Goal: Complete Application Form: Complete application form

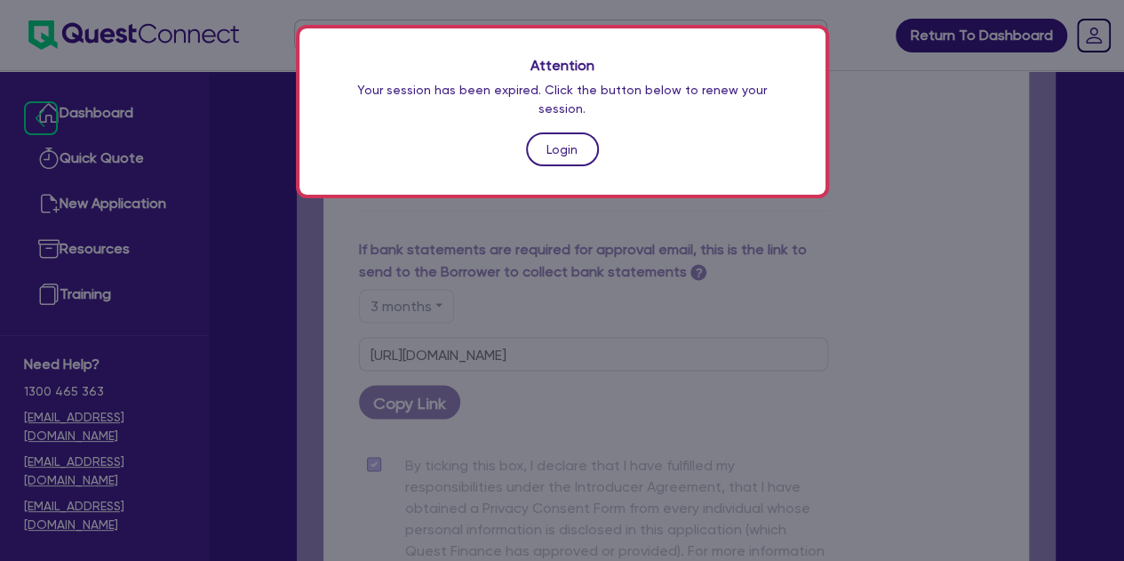
click at [548, 132] on link "Login" at bounding box center [562, 149] width 73 height 34
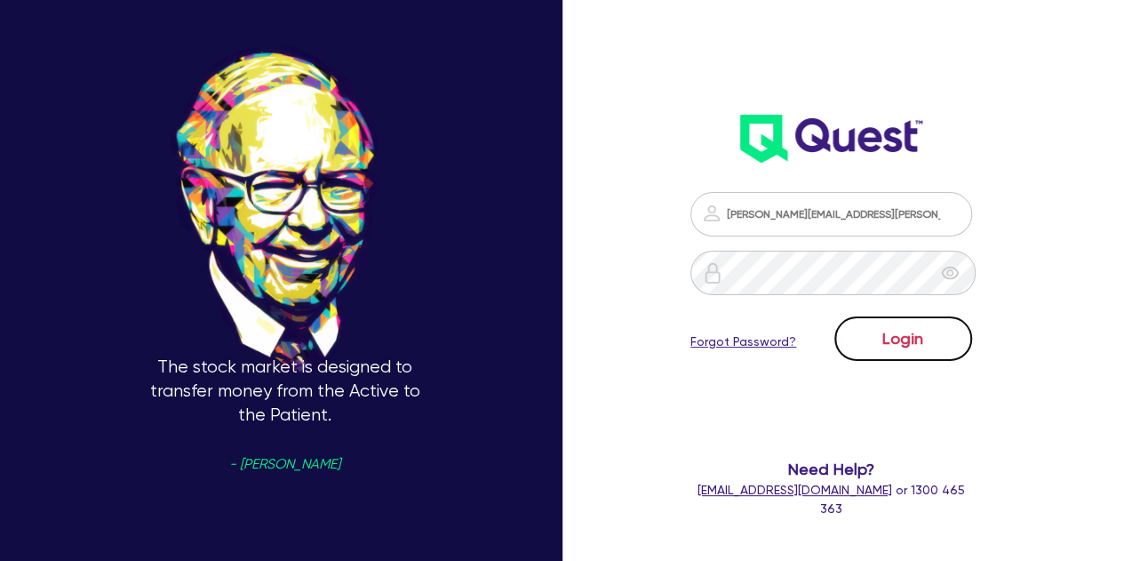
click at [901, 323] on button "Login" at bounding box center [904, 338] width 138 height 44
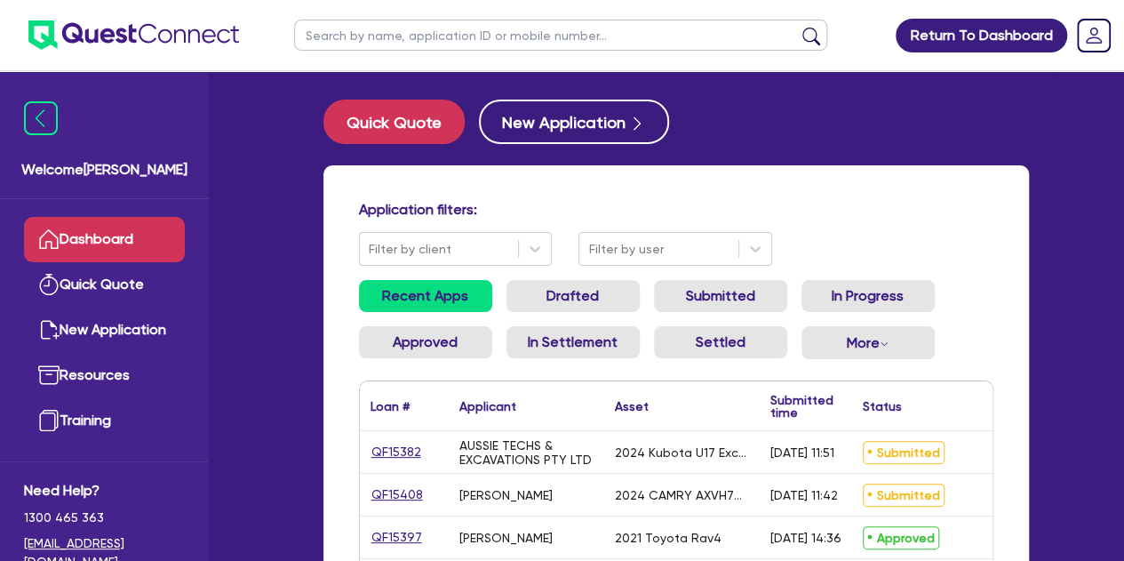
click at [358, 38] on input "text" at bounding box center [560, 35] width 533 height 31
type input "amber"
click at [797, 27] on button "submit" at bounding box center [811, 39] width 28 height 25
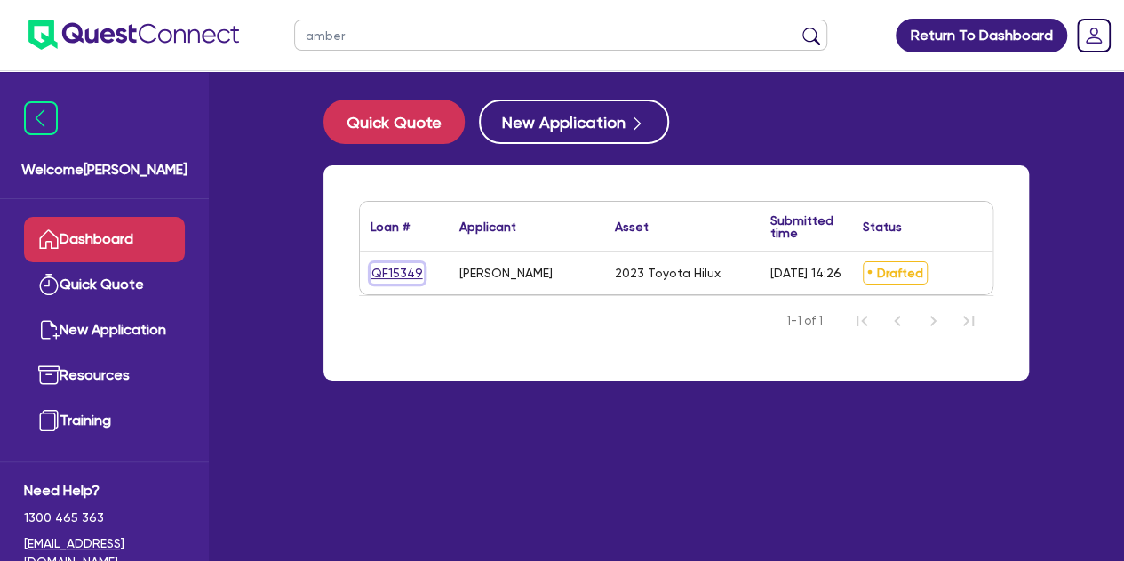
click at [375, 273] on link "QF15349" at bounding box center [397, 273] width 53 height 20
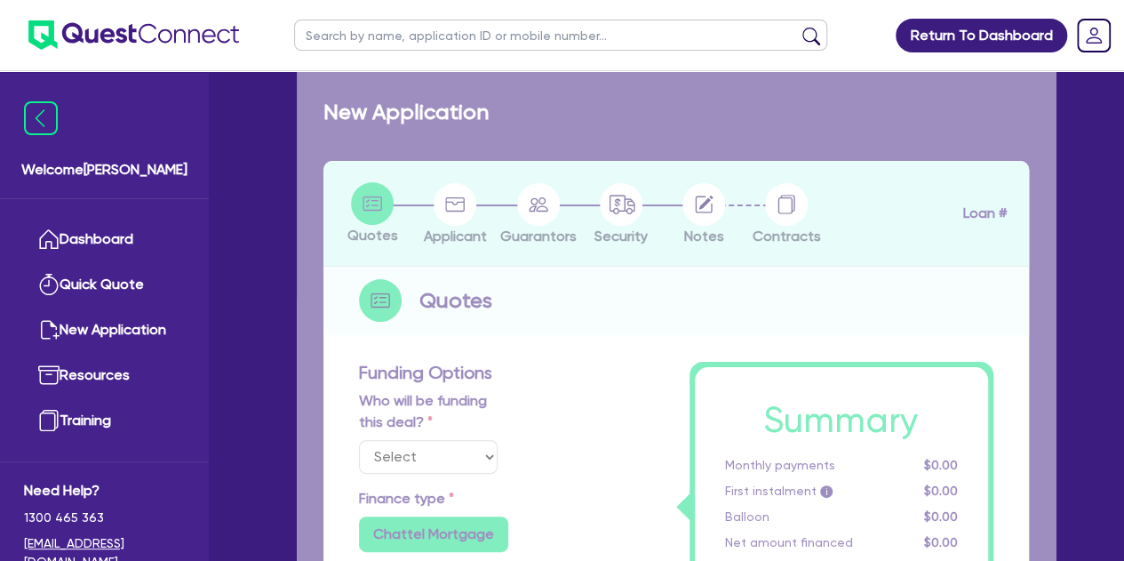
select select "Other"
select select "CARS_AND_LIGHT_TRUCKS"
type input "2023"
type input "30,000"
type input "3,000"
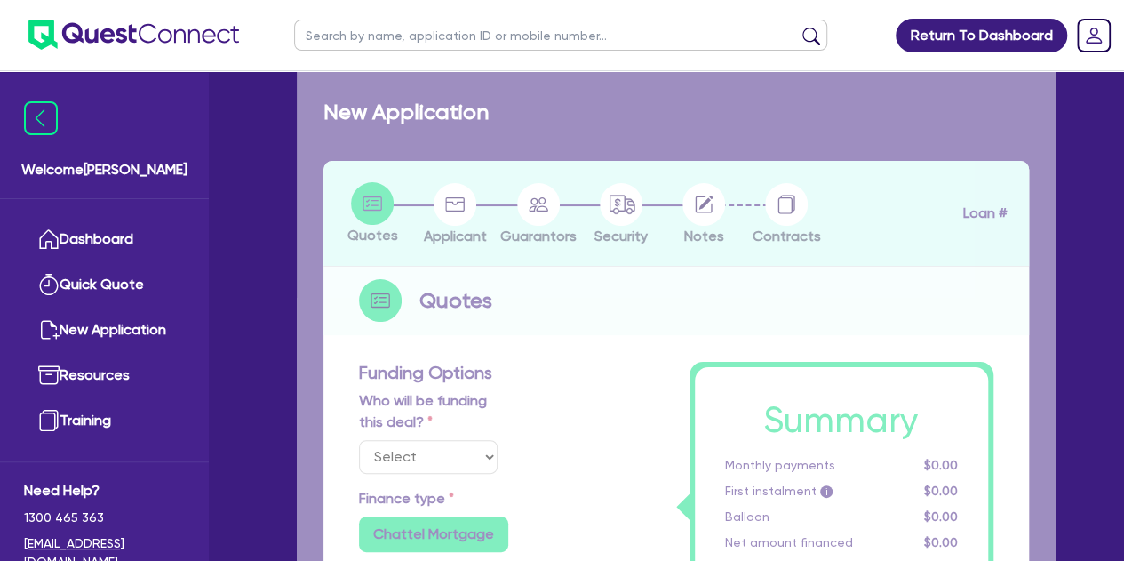
type input "5"
type input "1,459.75"
type input "8.9"
type input "495.45"
type input "1,500"
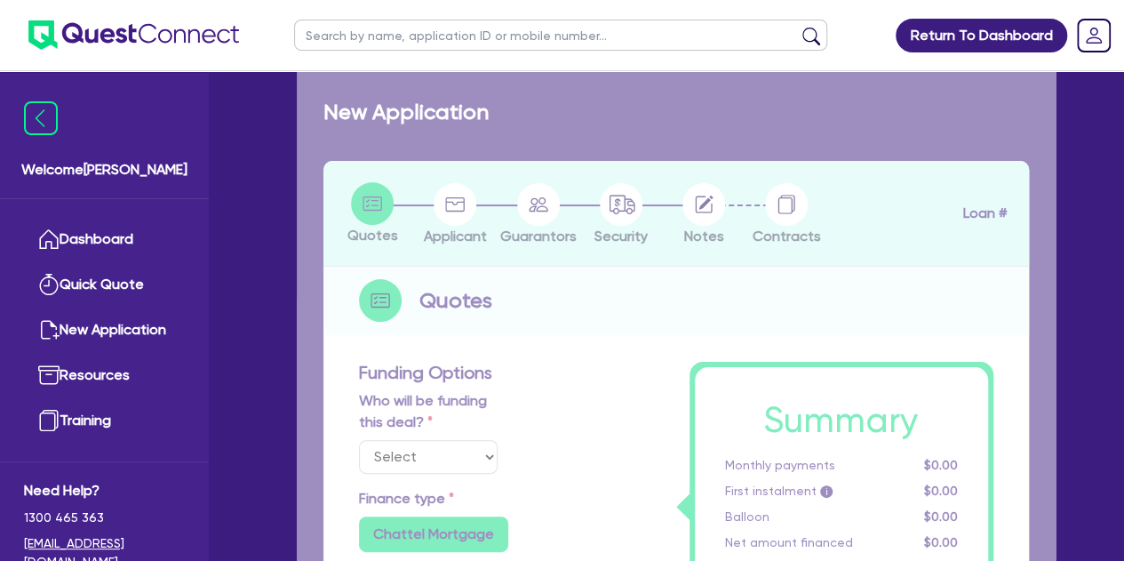
radio input "true"
select select "PASSENGER_VEHICLES"
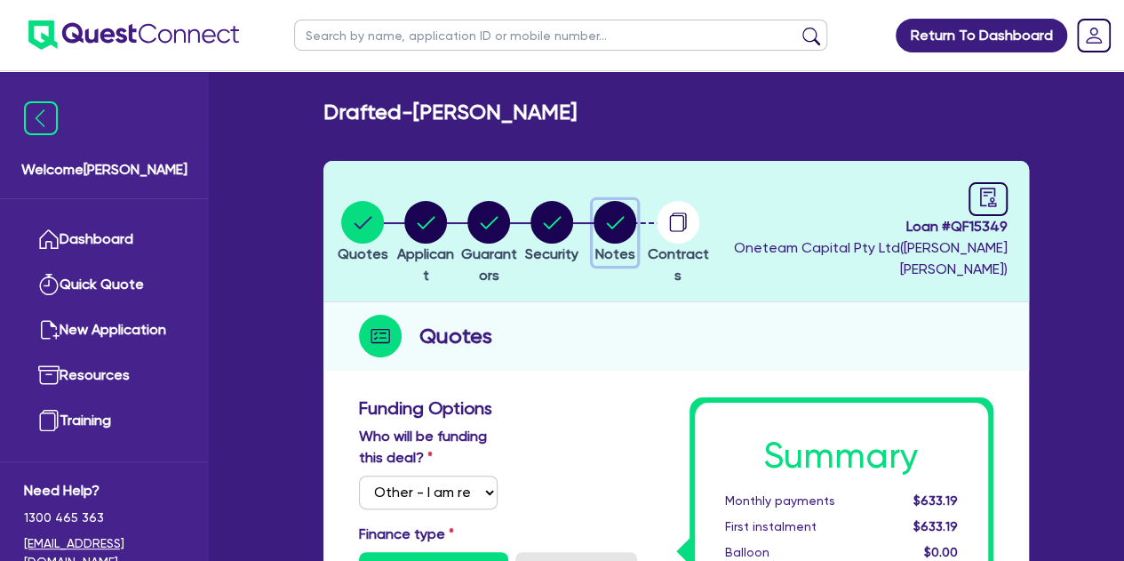
click at [636, 228] on circle "button" at bounding box center [615, 222] width 43 height 43
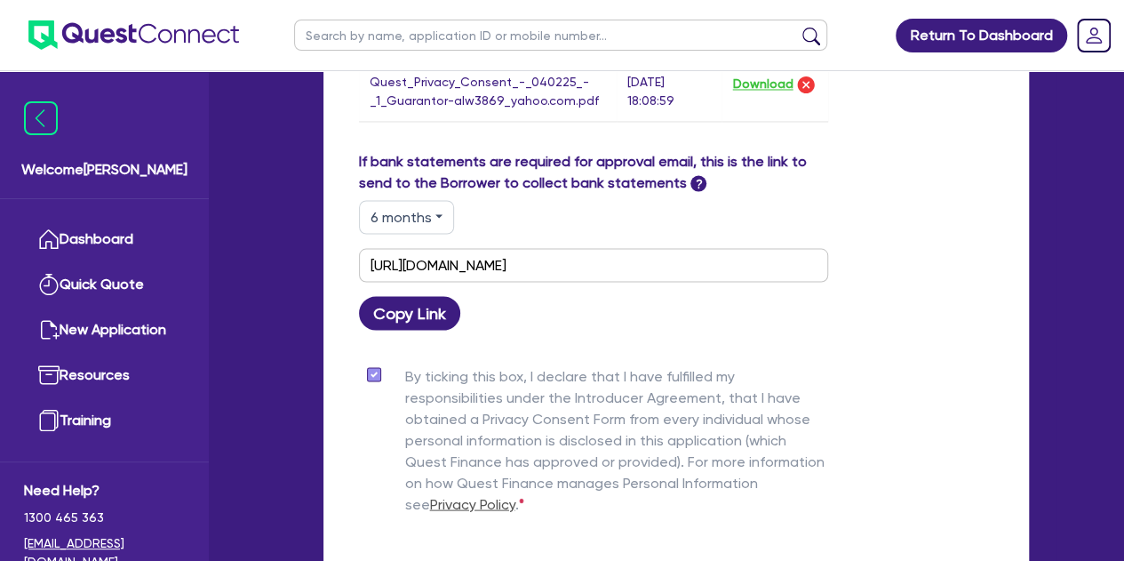
scroll to position [1553, 0]
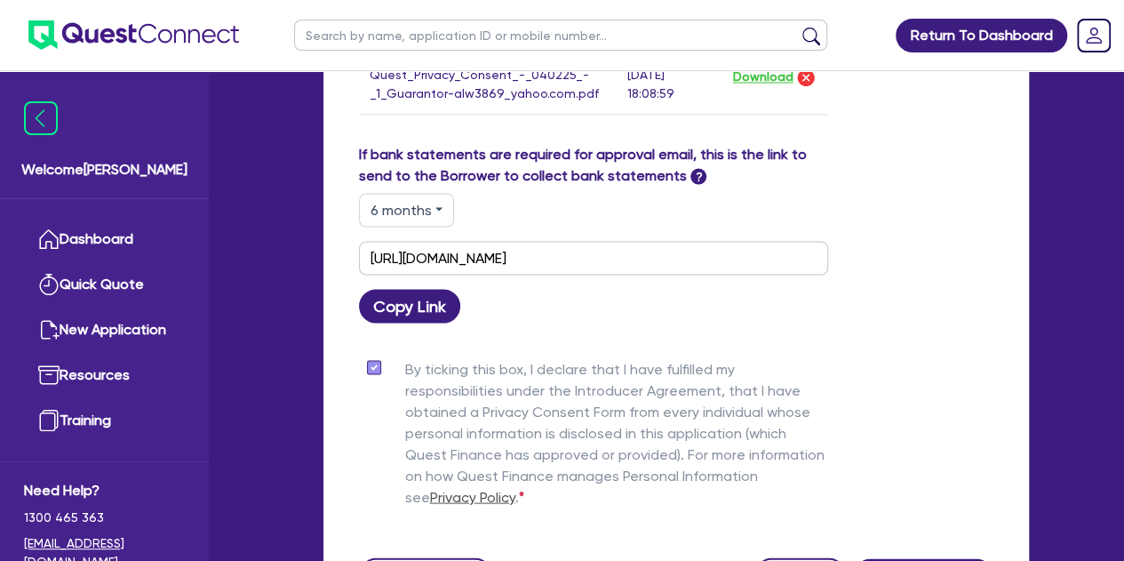
click at [447, 209] on button "6 months" at bounding box center [406, 210] width 95 height 34
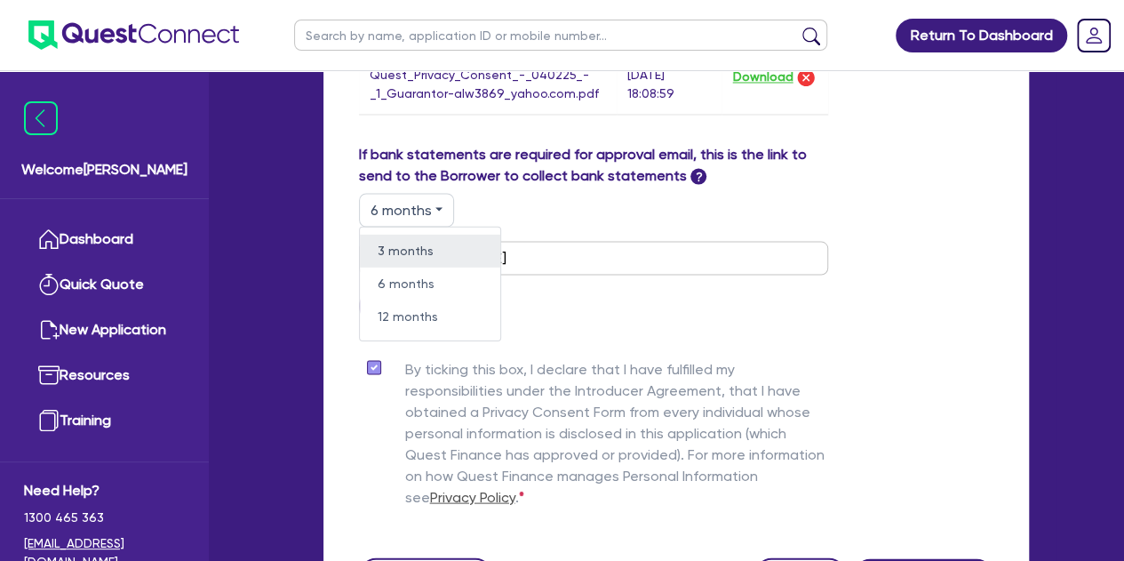
click at [403, 254] on link "3 months" at bounding box center [430, 250] width 140 height 33
type input "https://scv.bankstatements.com.au/QUSE-QF15349"
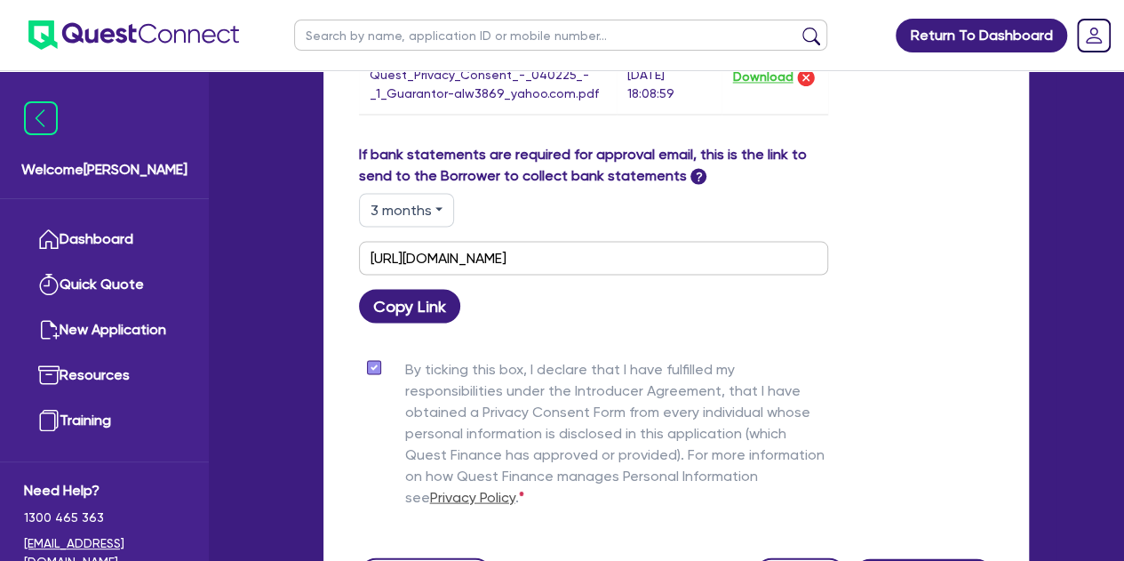
click at [583, 289] on div "Copy Link" at bounding box center [594, 306] width 496 height 34
click at [401, 291] on button "Copy Link" at bounding box center [410, 306] width 102 height 34
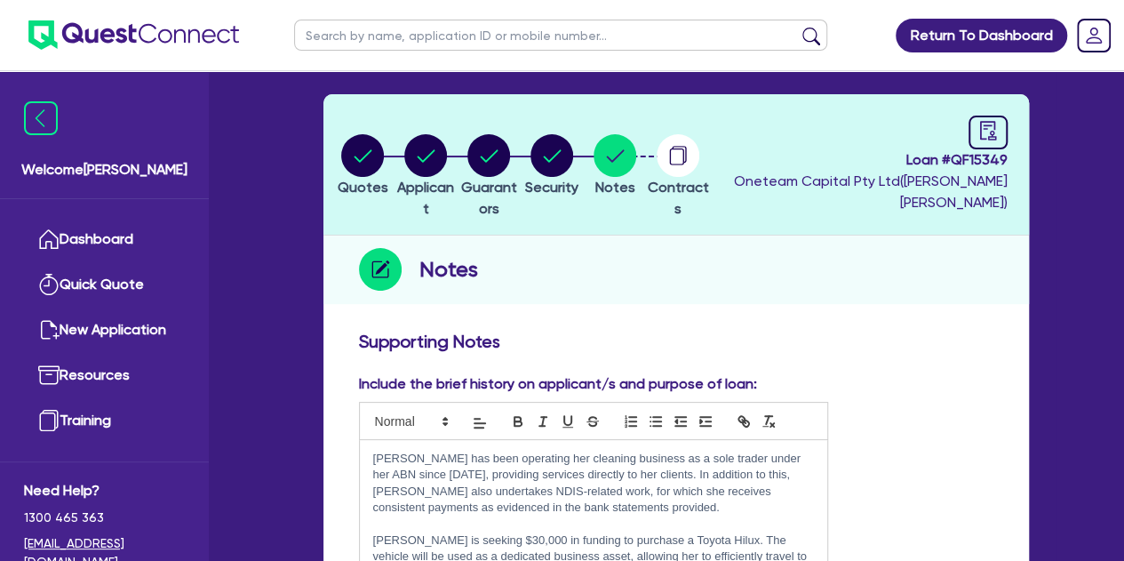
scroll to position [0, 0]
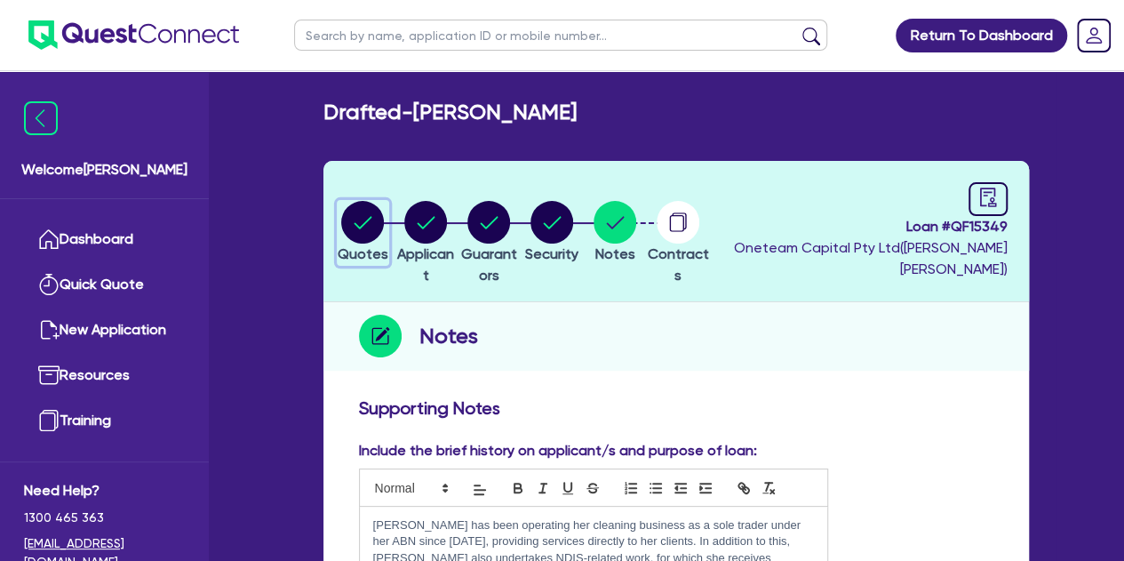
click at [370, 211] on circle "button" at bounding box center [362, 222] width 43 height 43
select select "Other"
select select "CARS_AND_LIGHT_TRUCKS"
select select "PASSENGER_VEHICLES"
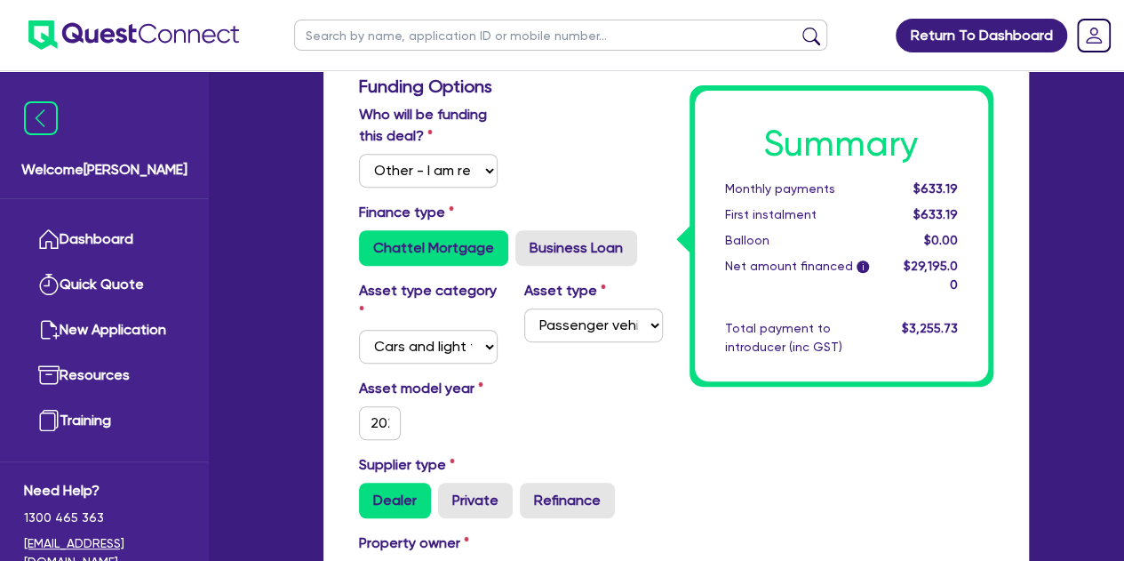
scroll to position [342, 0]
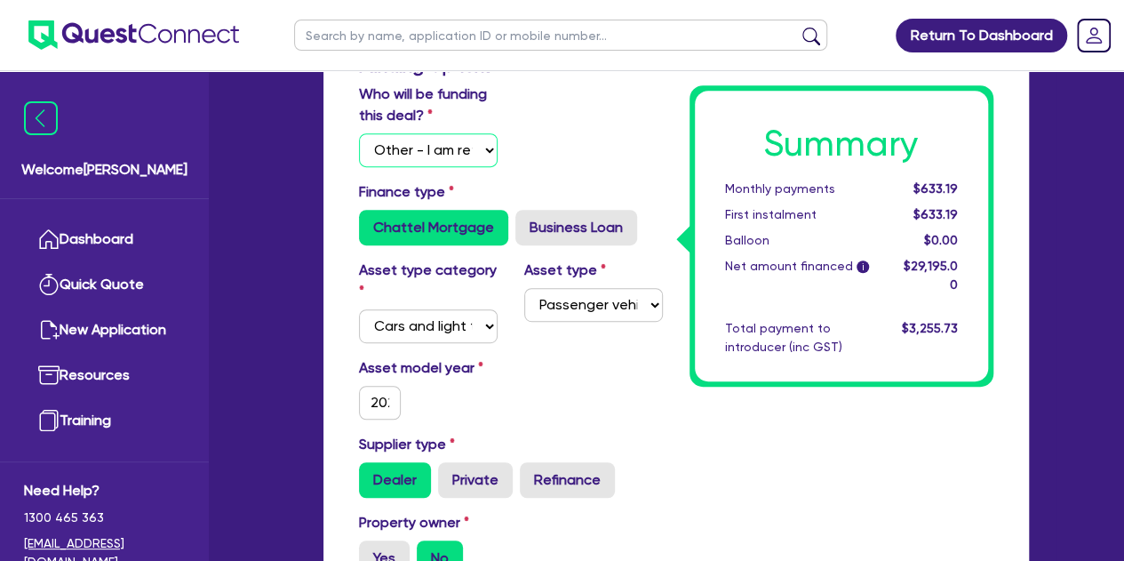
click at [382, 147] on select "Select I will fund 100% I will co-fund with Quest I want Quest to fund 100% Oth…" at bounding box center [428, 150] width 139 height 34
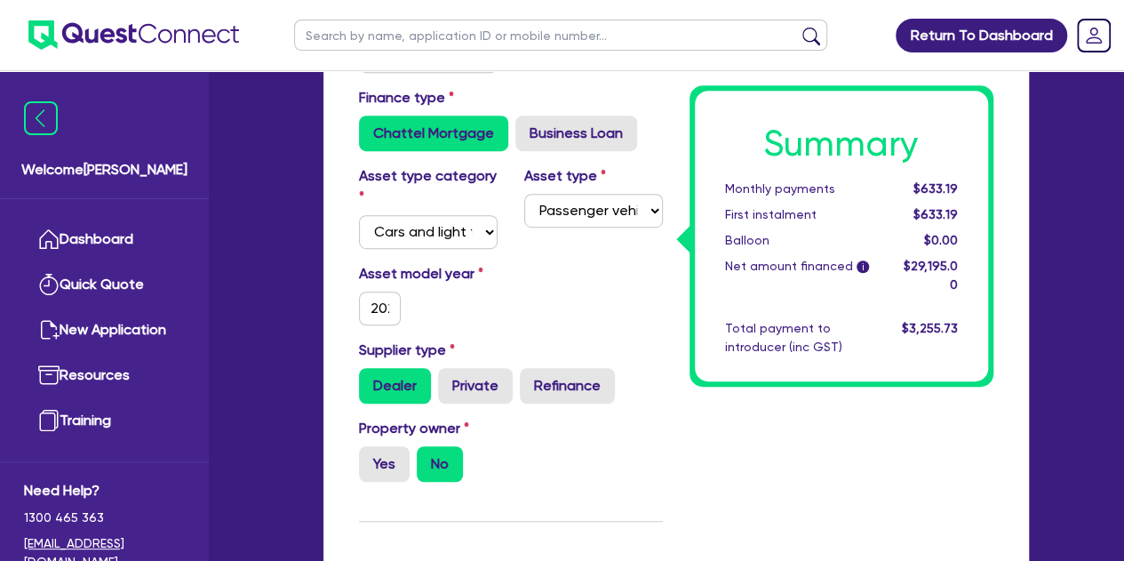
scroll to position [524, 0]
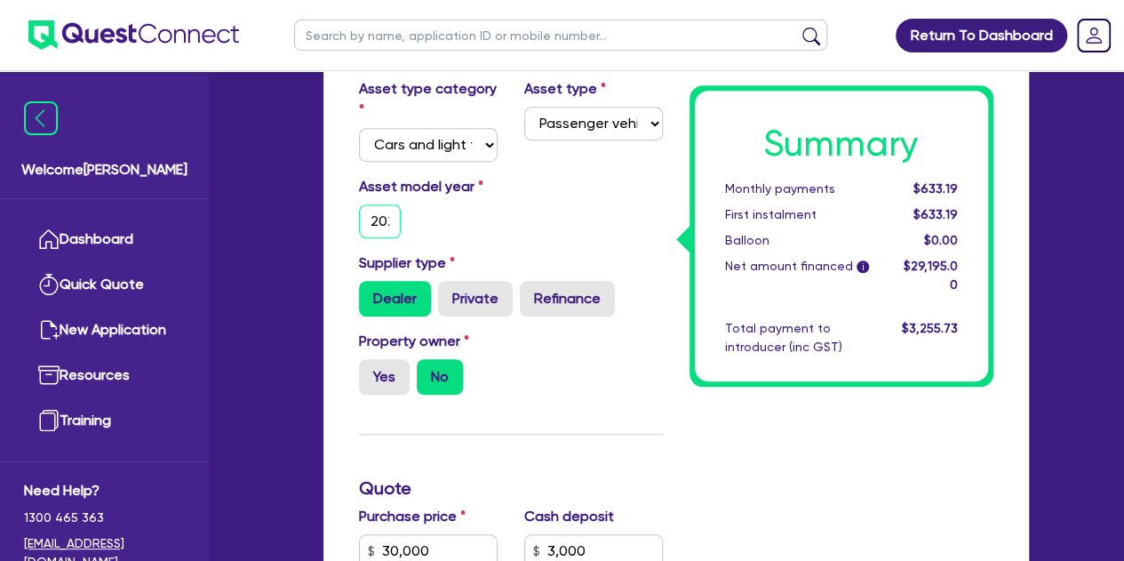
click at [383, 214] on input "2023" at bounding box center [380, 221] width 43 height 34
type input "30,000"
type input "3,000"
type input "1,459.75"
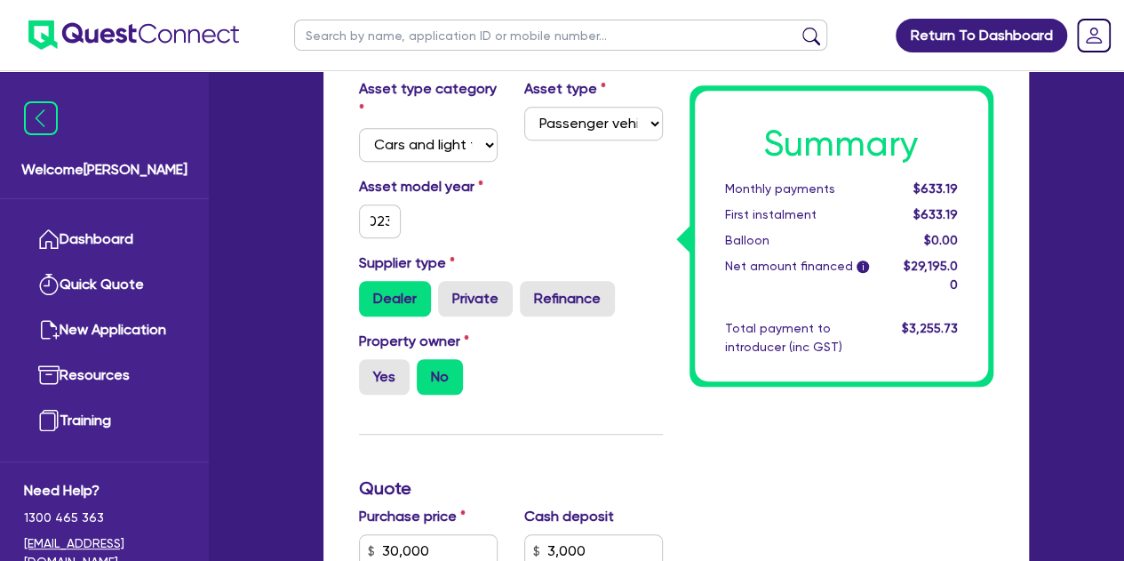
type input "1,500"
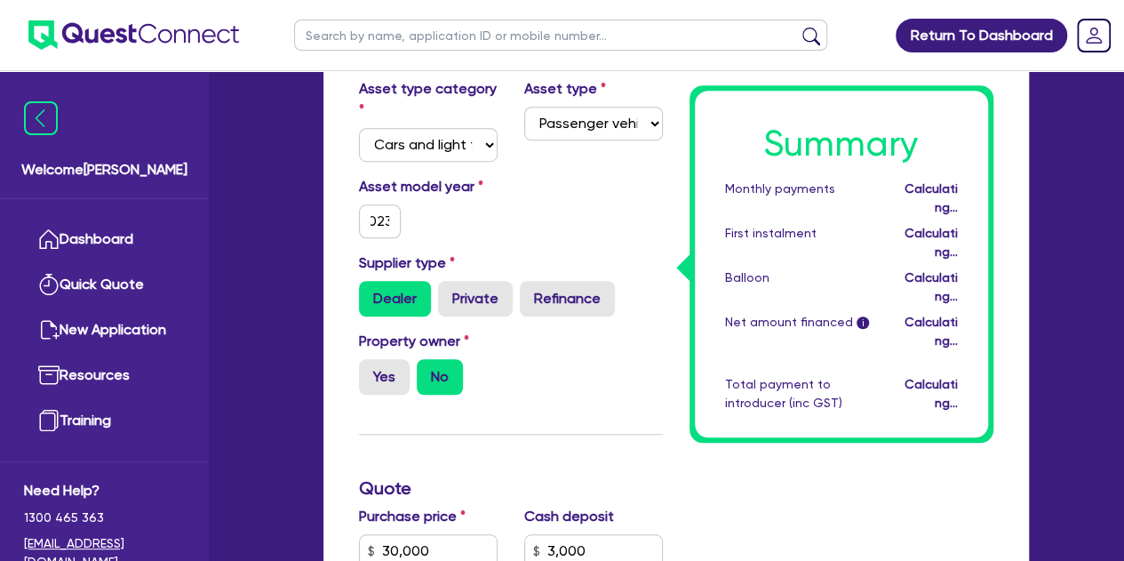
scroll to position [0, 0]
click at [512, 177] on div "Asset model year 2023" at bounding box center [511, 214] width 331 height 76
type input "30,000"
type input "3,000"
type input "1,459.75"
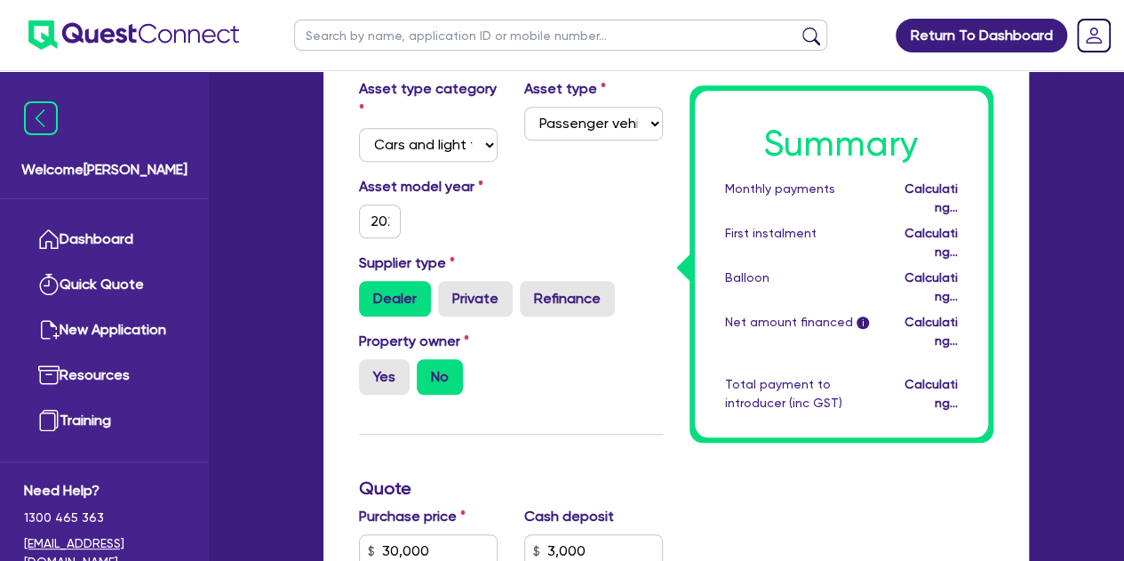
type input "1,500"
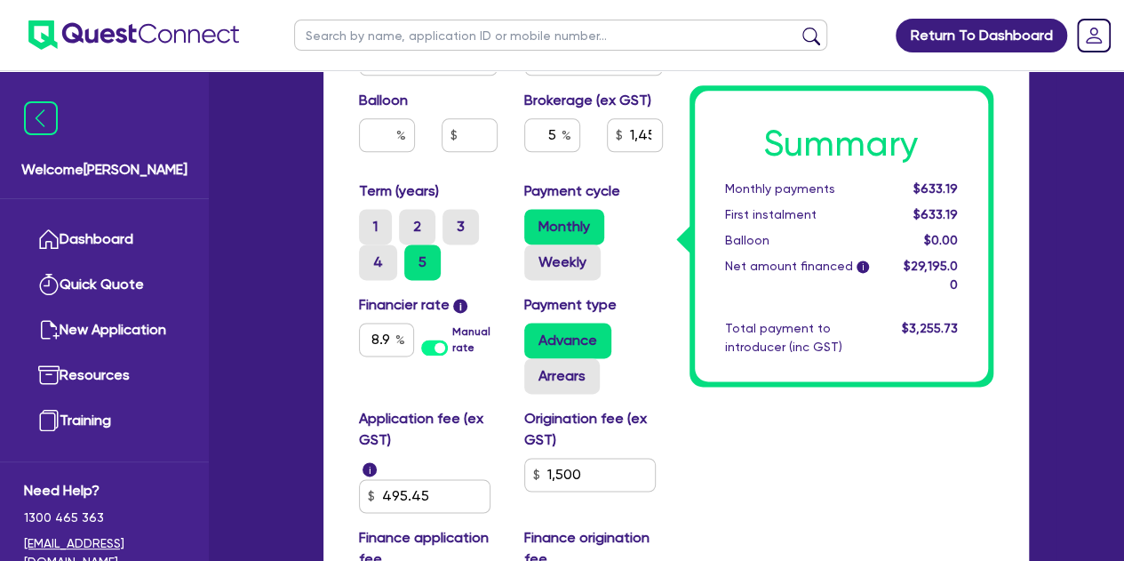
scroll to position [1091, 0]
click at [388, 334] on input "8.9" at bounding box center [386, 341] width 55 height 34
type input "30,000"
type input "3,000"
type input "1,459.75"
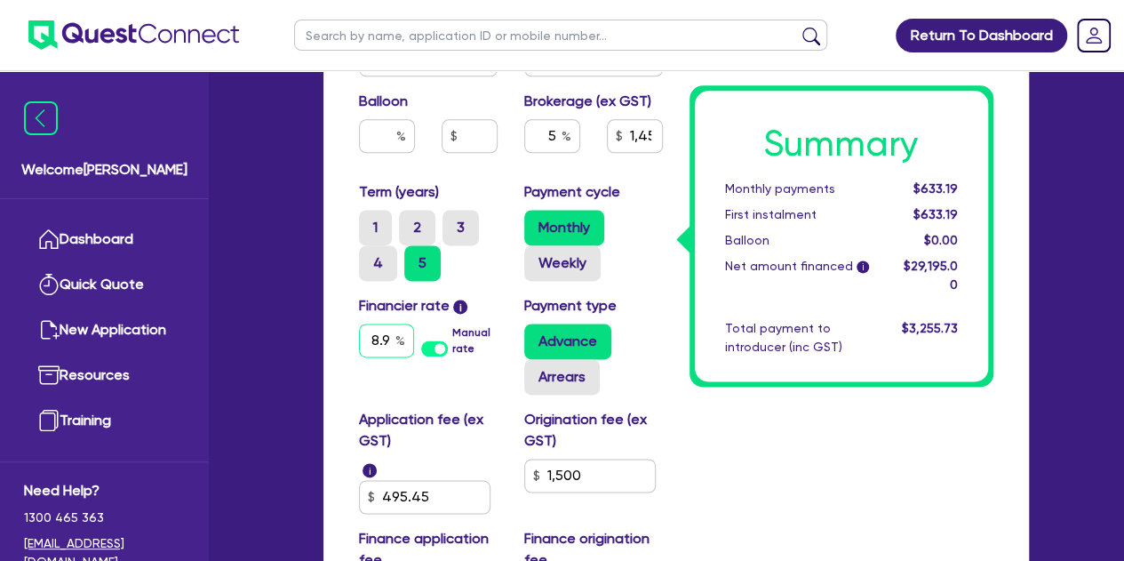
type input "8."
type input "1,500"
type input "30,000"
type input "3,000"
type input "1,459.75"
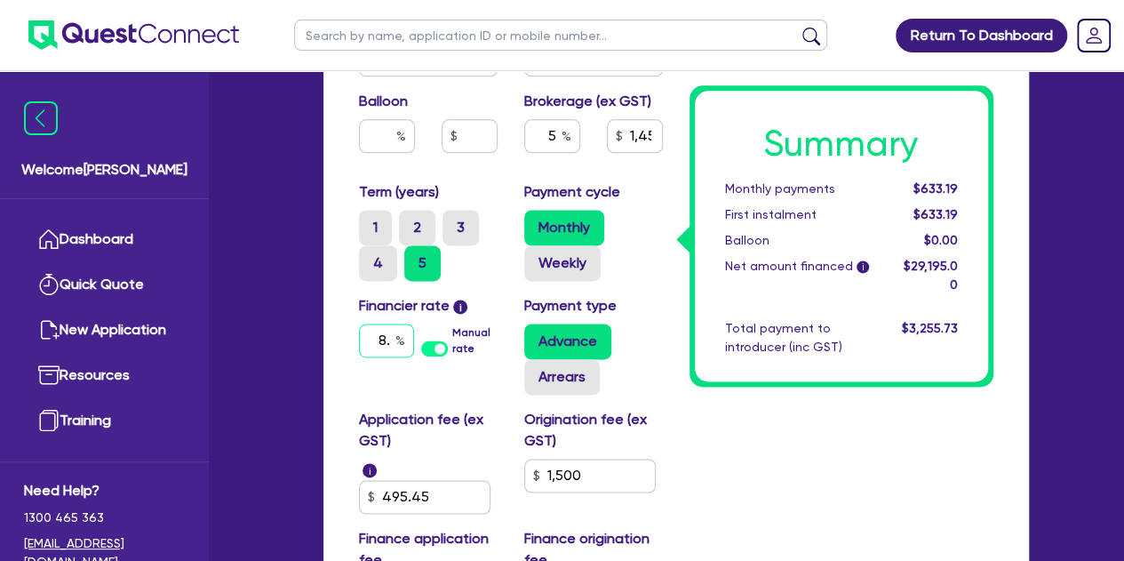
type input "8"
type input "1,500"
type input "30,000"
type input "3,000"
type input "1,459.75"
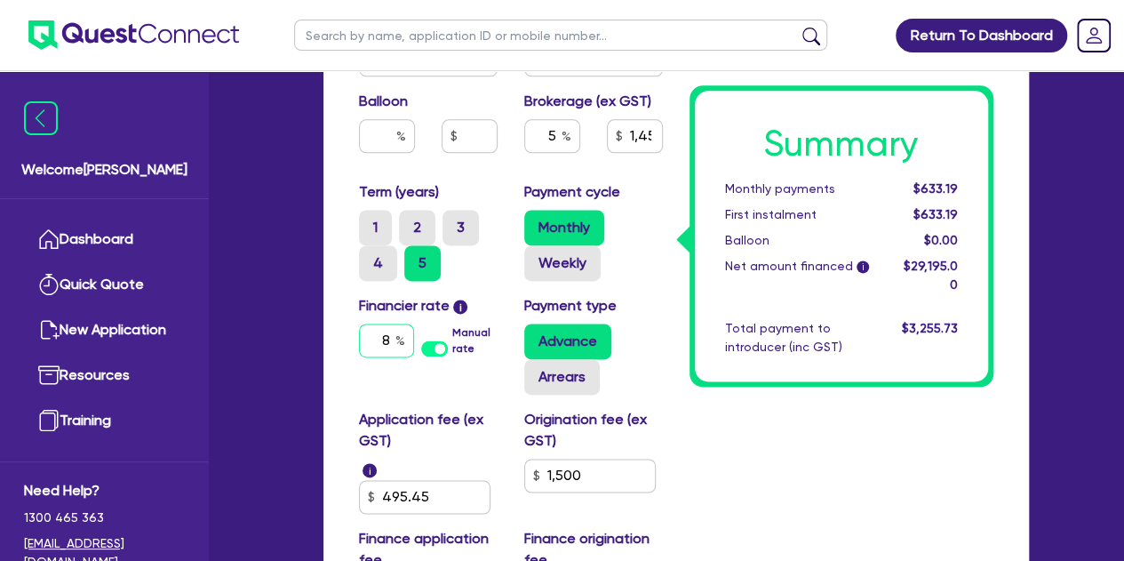
type input "1,500"
type input "30,000"
type input "3,000"
type input "1,459.75"
type input "9"
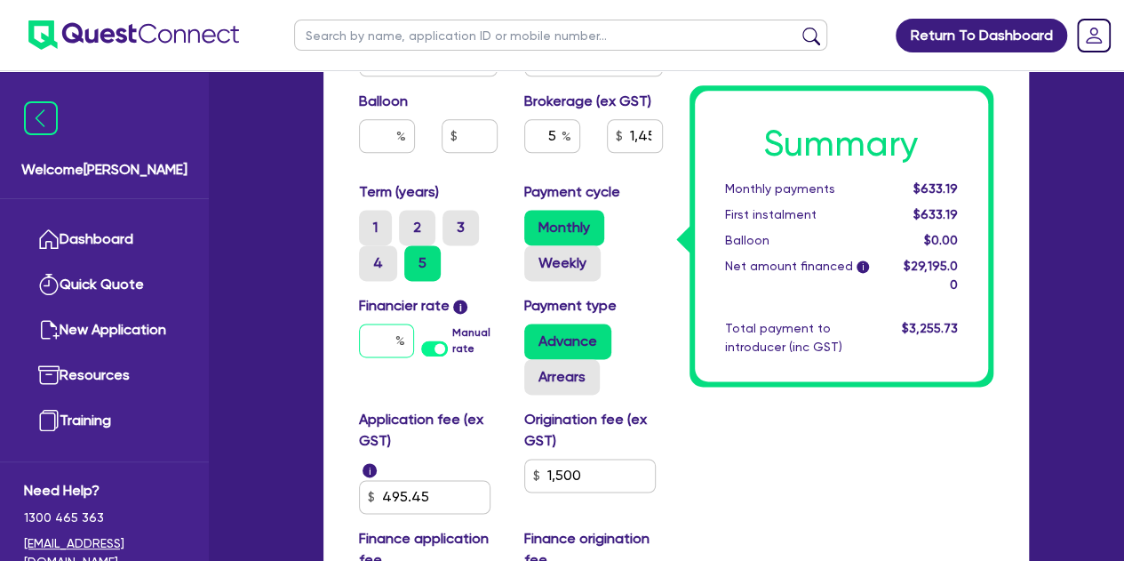
type input "1,500"
type input "30,000"
type input "3,000"
type input "1,459.75"
type input "9."
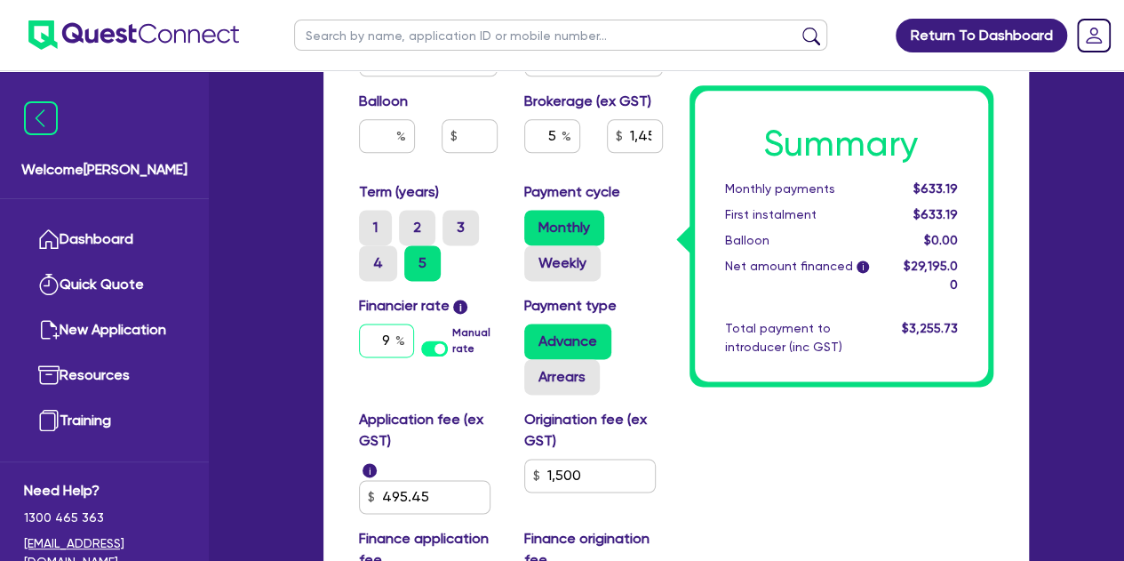
type input "1,500"
type input "30,000"
type input "3,000"
type input "1,459.75"
type input "9.9"
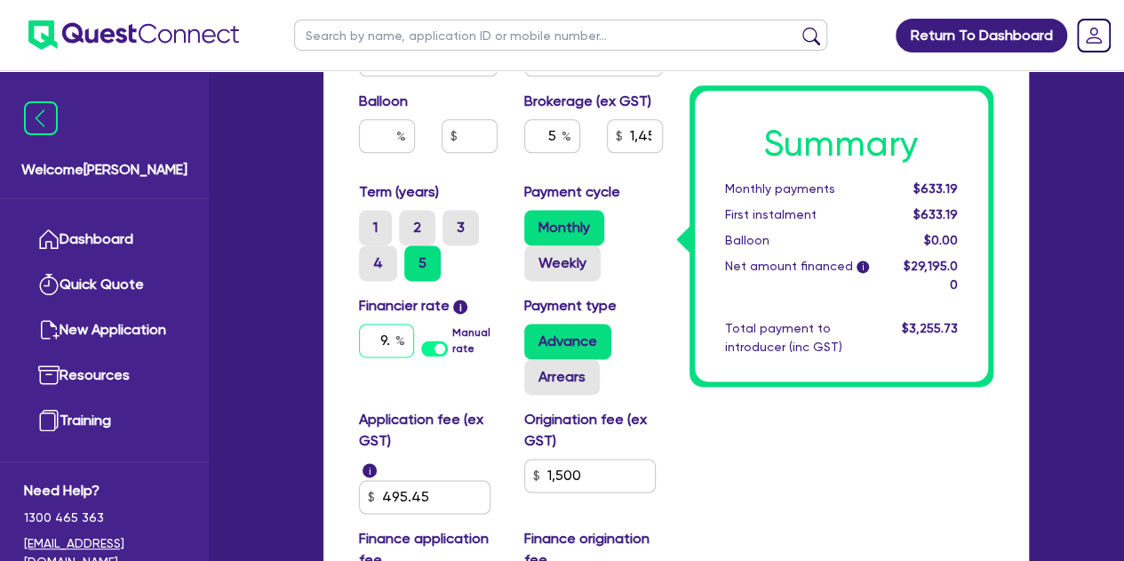
type input "1,500"
type input "9.9"
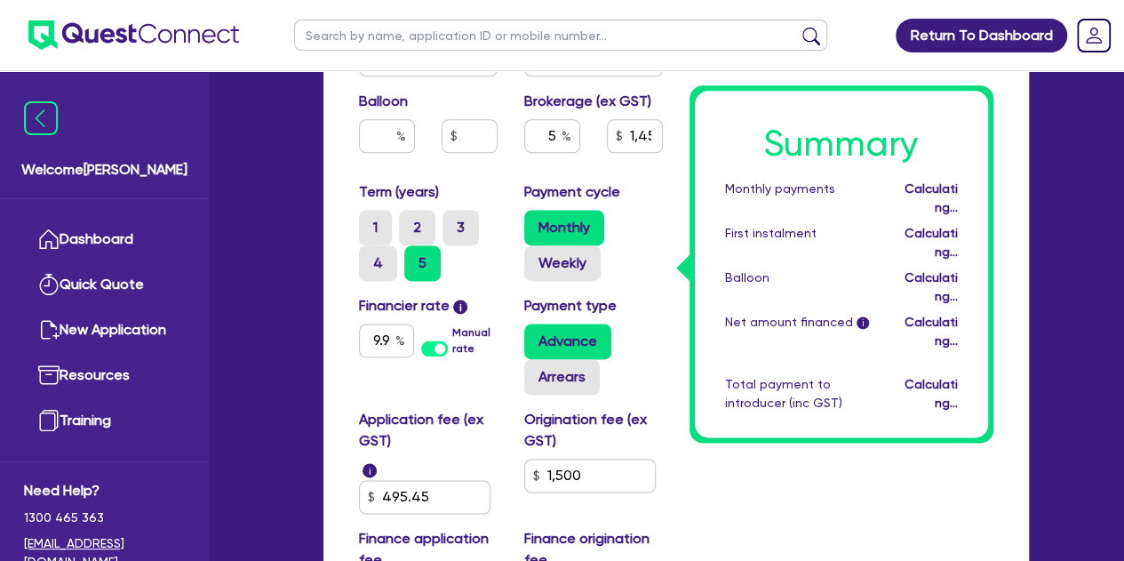
type input "30,000"
type input "3,000"
type input "1,459.75"
type input "1,500"
type input "30,000"
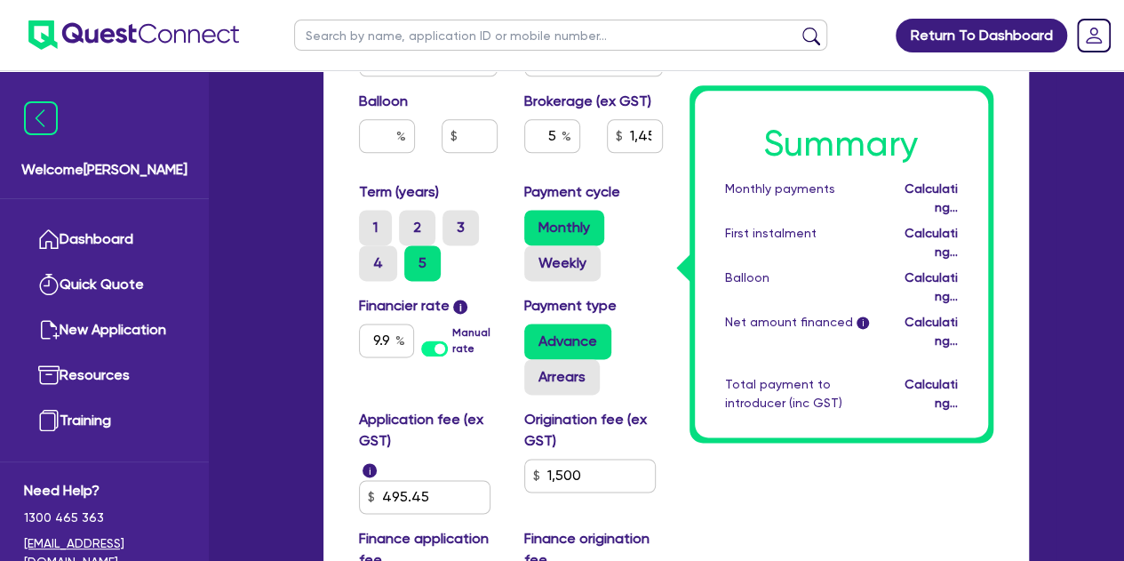
type input "3,000"
type input "1,459.75"
type input "1,500"
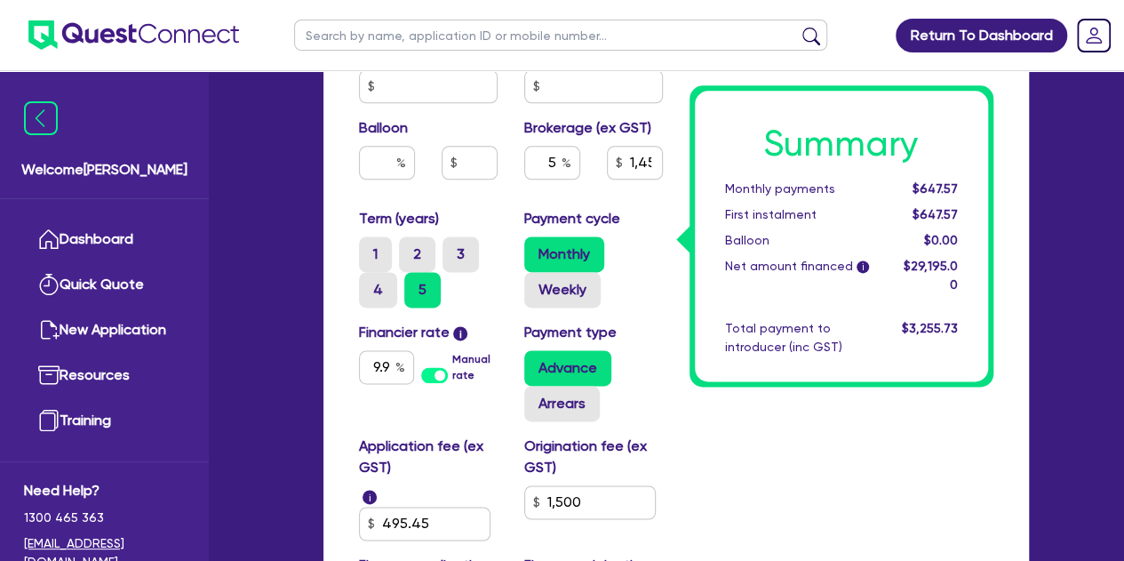
scroll to position [1054, 0]
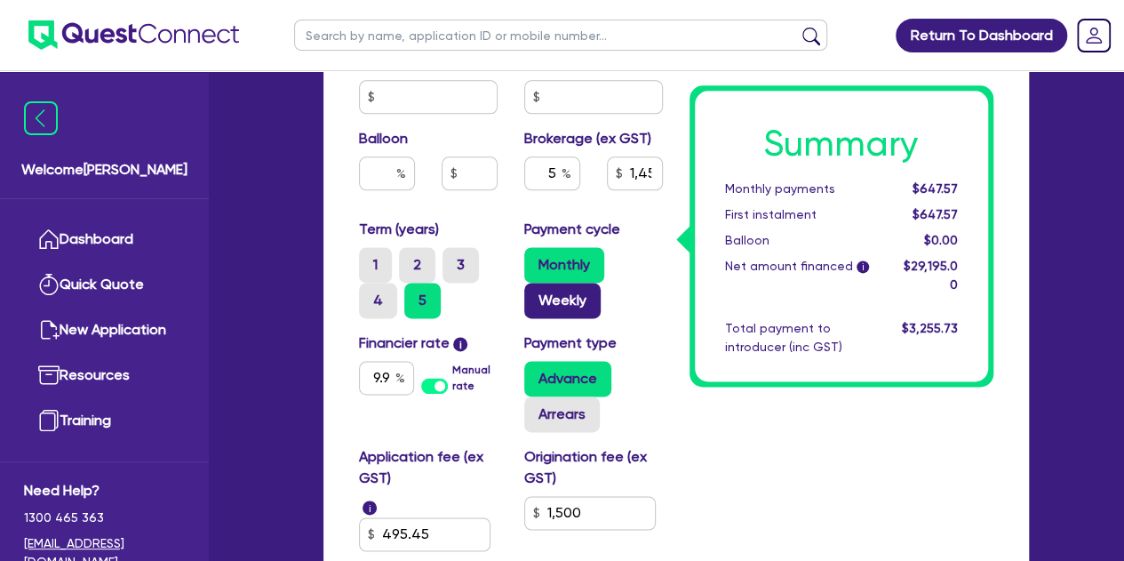
click at [554, 291] on label "Weekly" at bounding box center [562, 301] width 76 height 36
click at [536, 291] on input "Weekly" at bounding box center [530, 289] width 12 height 12
radio input "true"
type input "30,000"
type input "3,000"
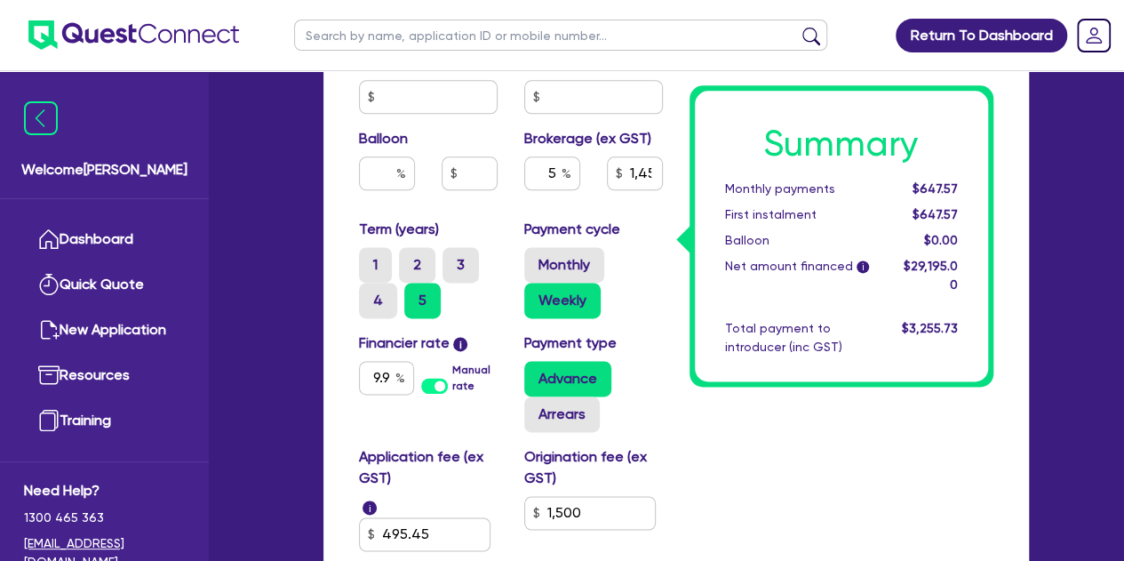
type input "1,459.75"
type input "1,500"
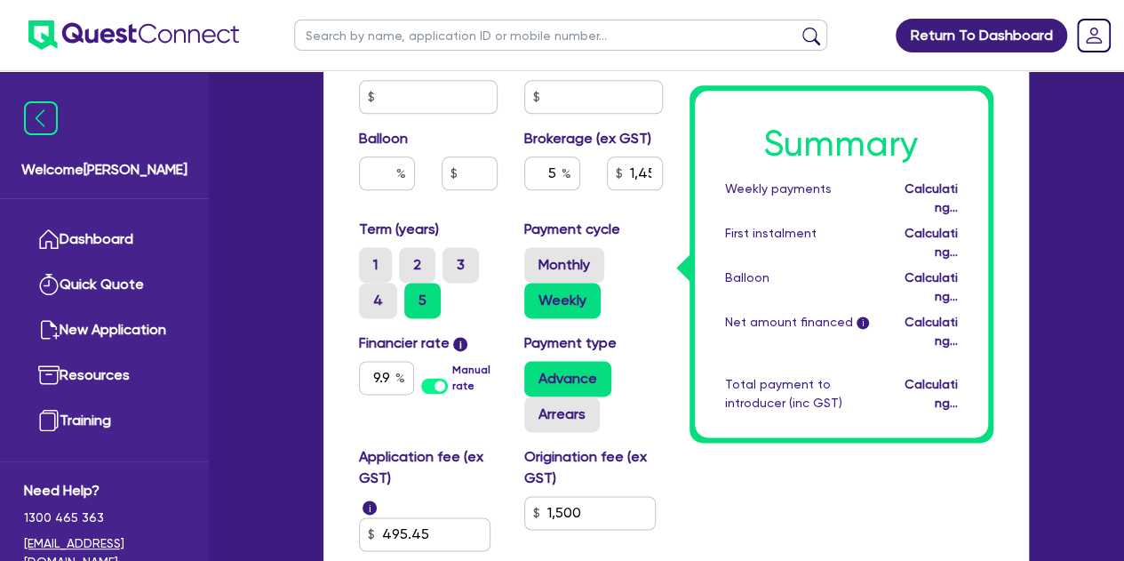
type input "30,000"
type input "3,000"
type input "1,459.75"
type input "1,500"
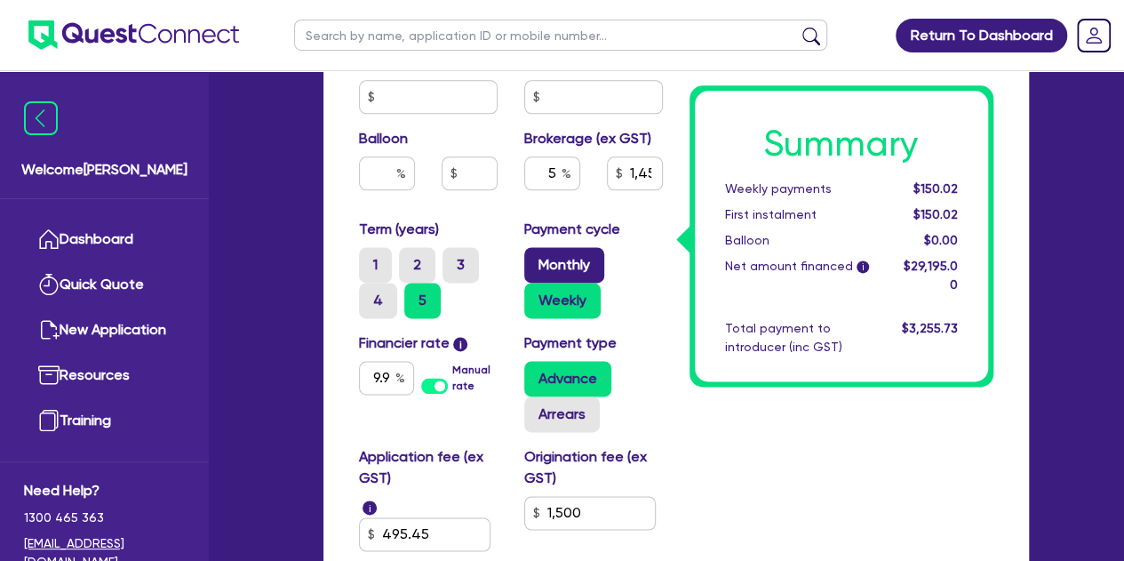
click at [549, 259] on label "Monthly" at bounding box center [564, 265] width 80 height 36
click at [536, 259] on input "Monthly" at bounding box center [530, 253] width 12 height 12
radio input "true"
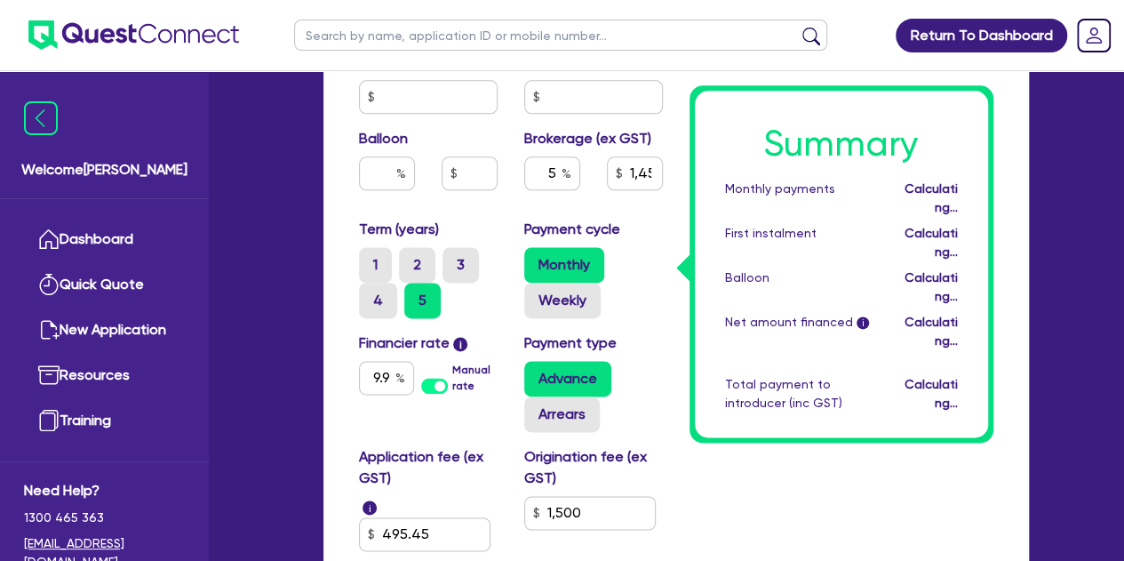
type input "30,000"
type input "3,000"
type input "1,459.75"
type input "1,500"
type input "30,000"
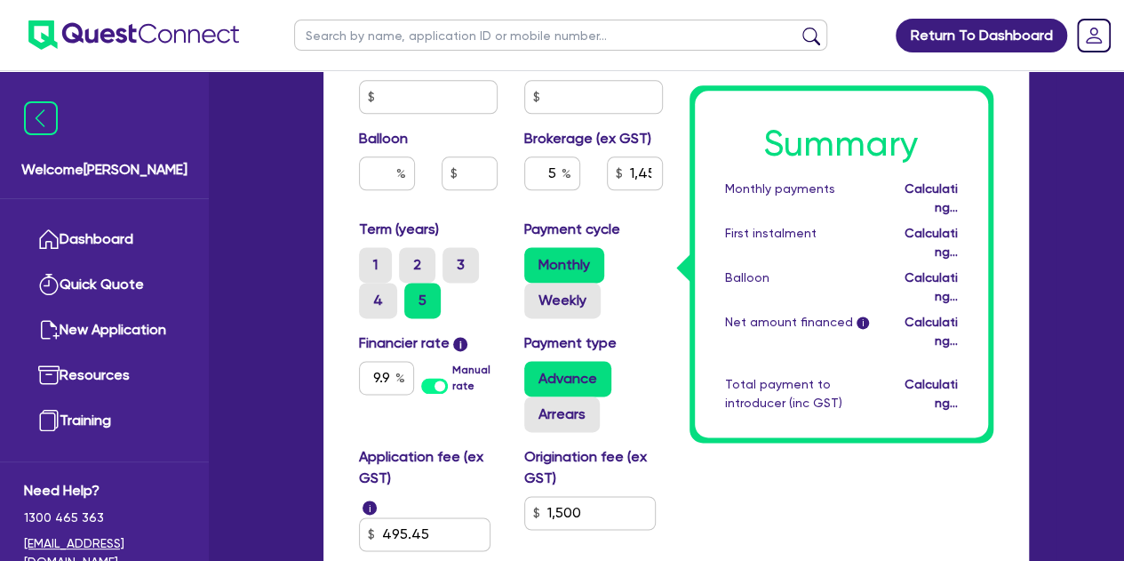
type input "3,000"
type input "1,459.75"
type input "1,500"
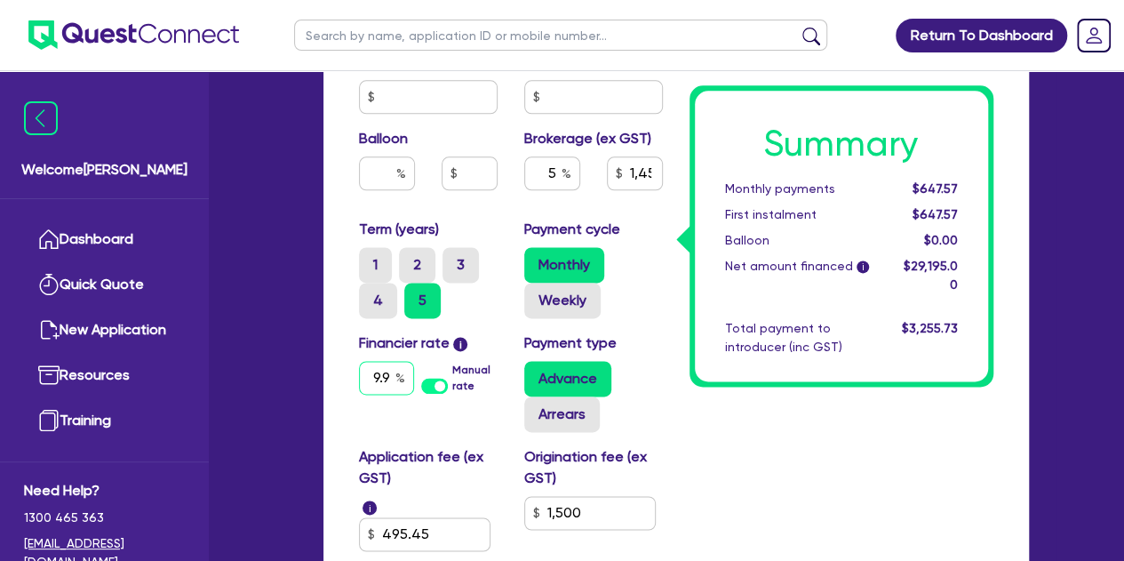
click at [386, 381] on input "9.9" at bounding box center [386, 378] width 55 height 34
type input "30,000"
type input "3,000"
type input "1,459.75"
type input "9."
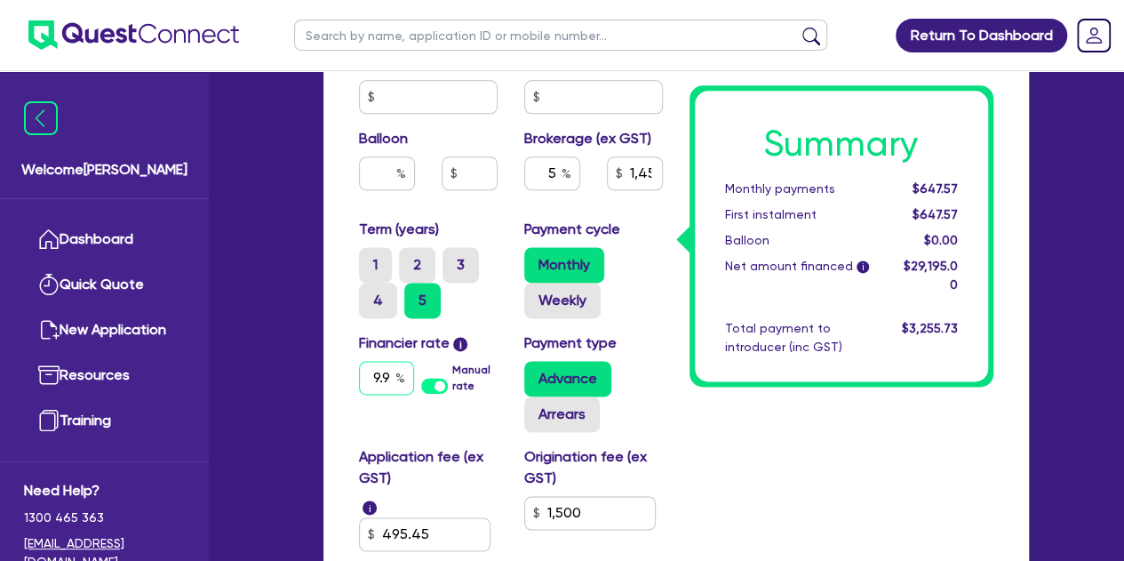
type input "1,500"
click at [388, 376] on input "9." at bounding box center [386, 378] width 55 height 34
type input "30,000"
type input "3,000"
type input "1,459.75"
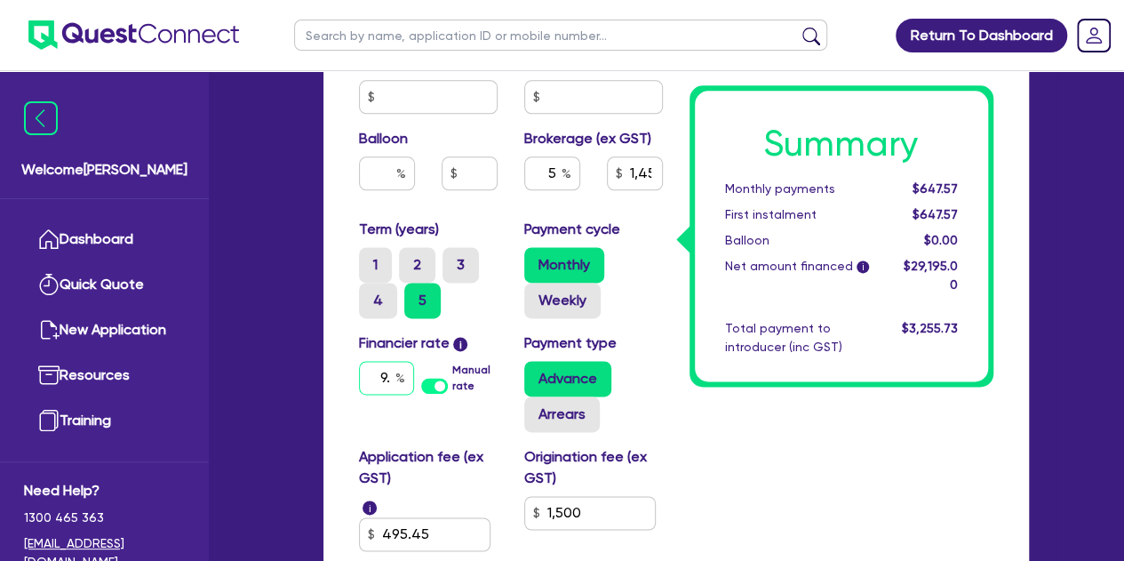
type input "9"
type input "1,500"
type input "30,000"
type input "3,000"
type input "1,459.75"
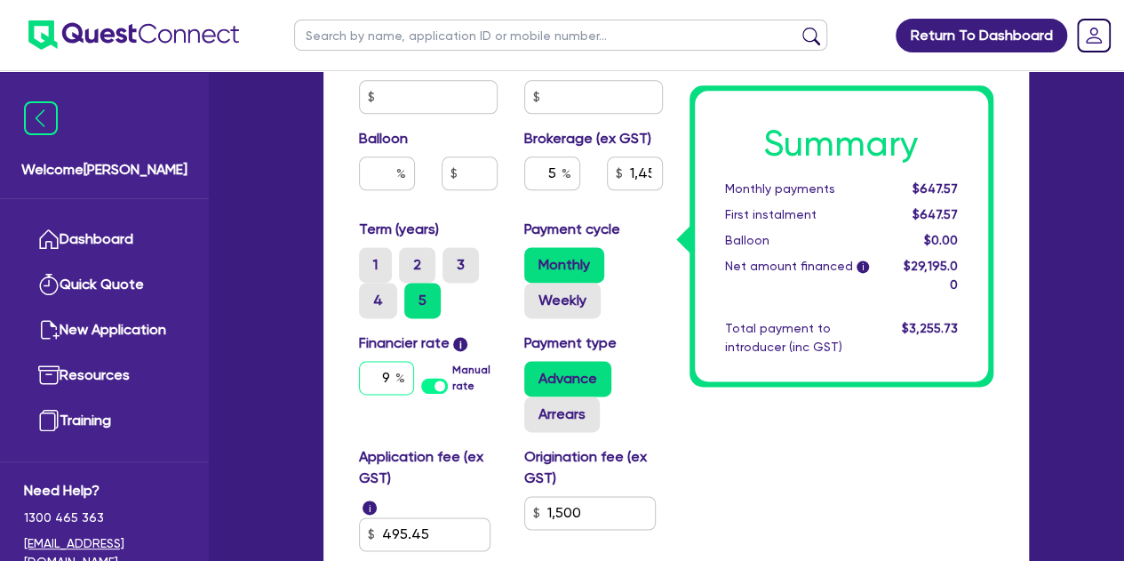
type input "1,500"
type input "30,000"
type input "3,000"
type input "1,459.75"
type input "8"
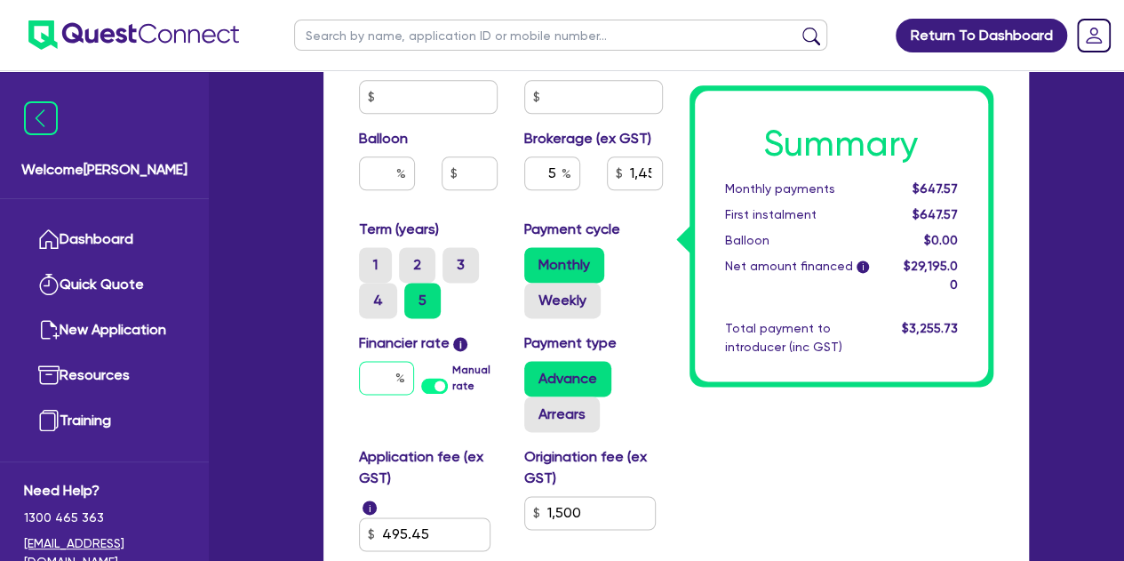
type input "1,500"
type input "30,000"
type input "3,000"
type input "1,459.75"
type input "8."
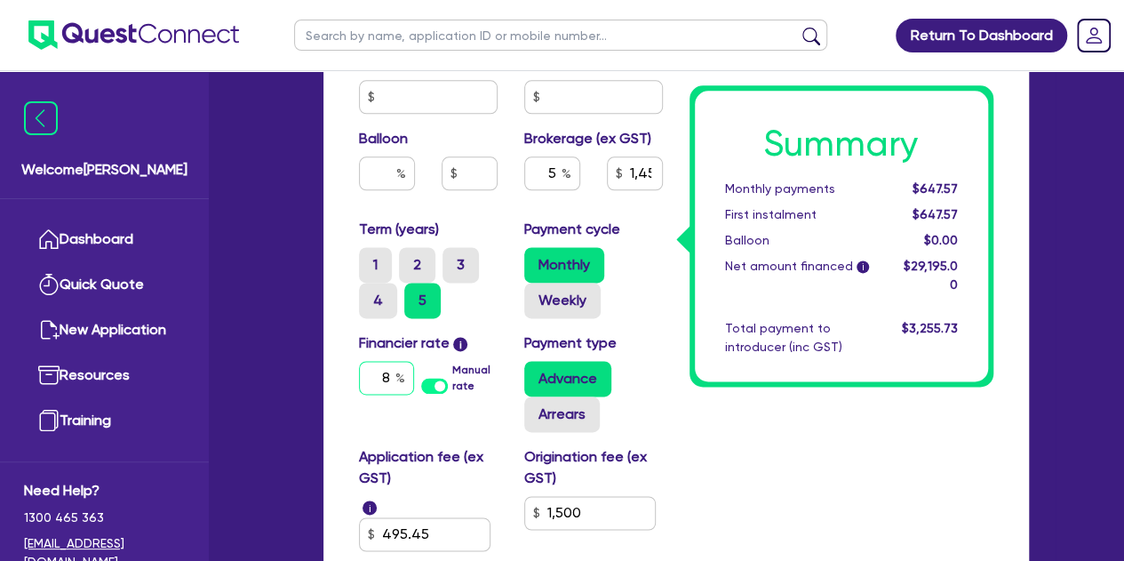
type input "1,500"
type input "30,000"
type input "3,000"
type input "1,459.75"
type input "8.9"
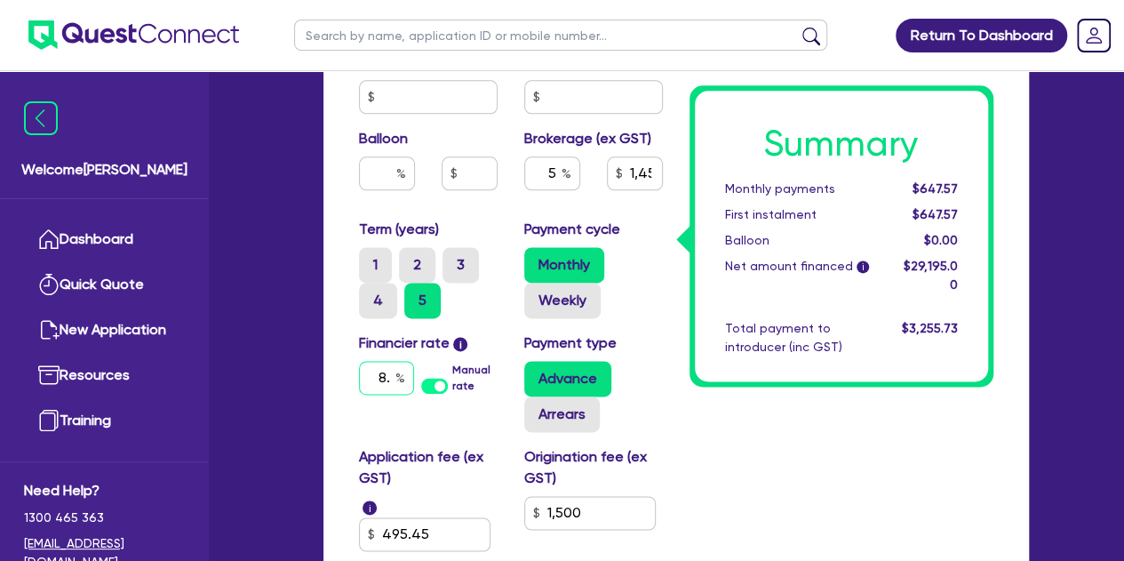
type input "1,500"
type input "8.9"
type input "30,000"
type input "3,000"
type input "1,459.75"
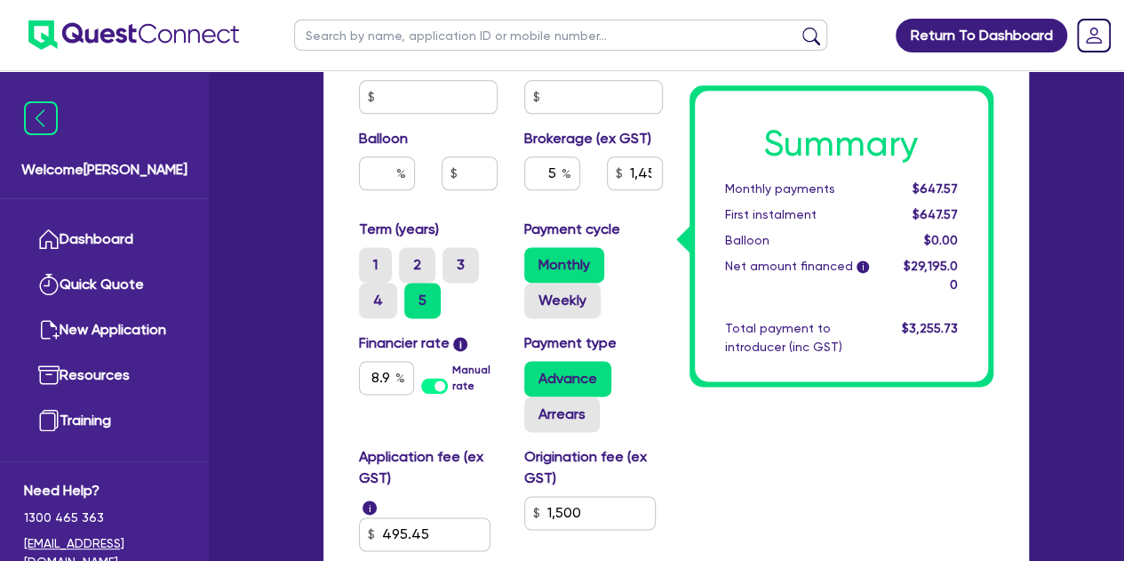
type input "1,500"
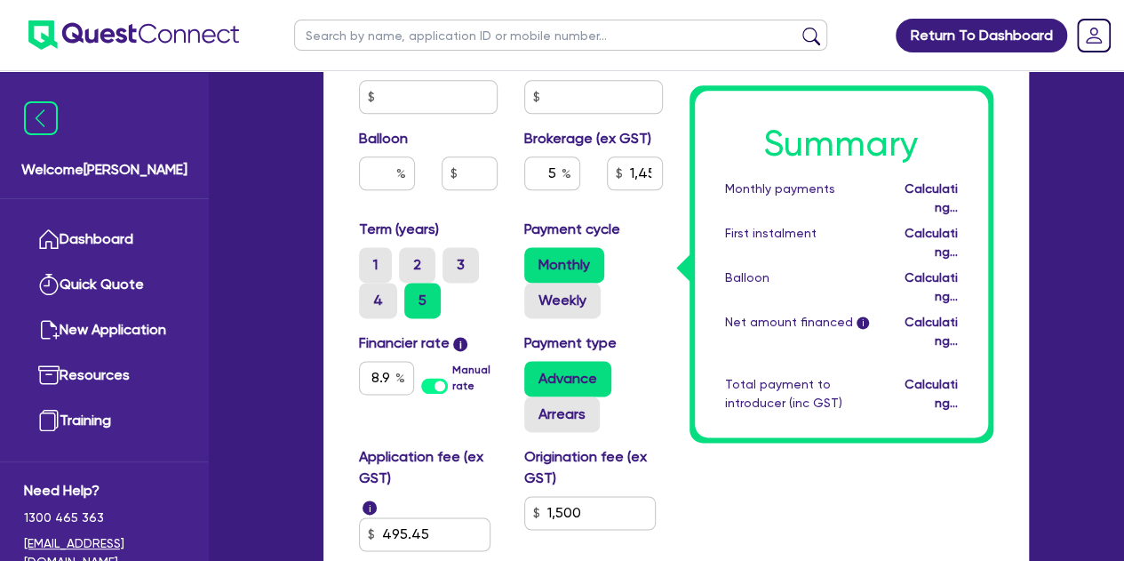
type input "30,000"
type input "3,000"
type input "1,459.75"
type input "1,500"
click at [719, 447] on div "Summary Monthly payments Calculating... First instalment Calculating... Balloon…" at bounding box center [841, 4] width 331 height 1322
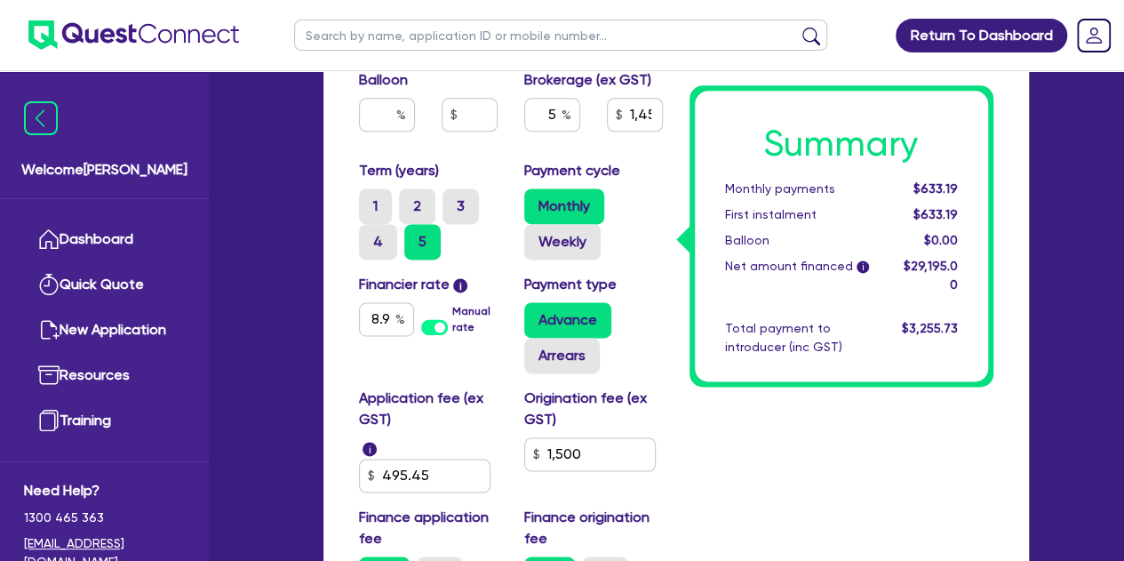
scroll to position [1120, 0]
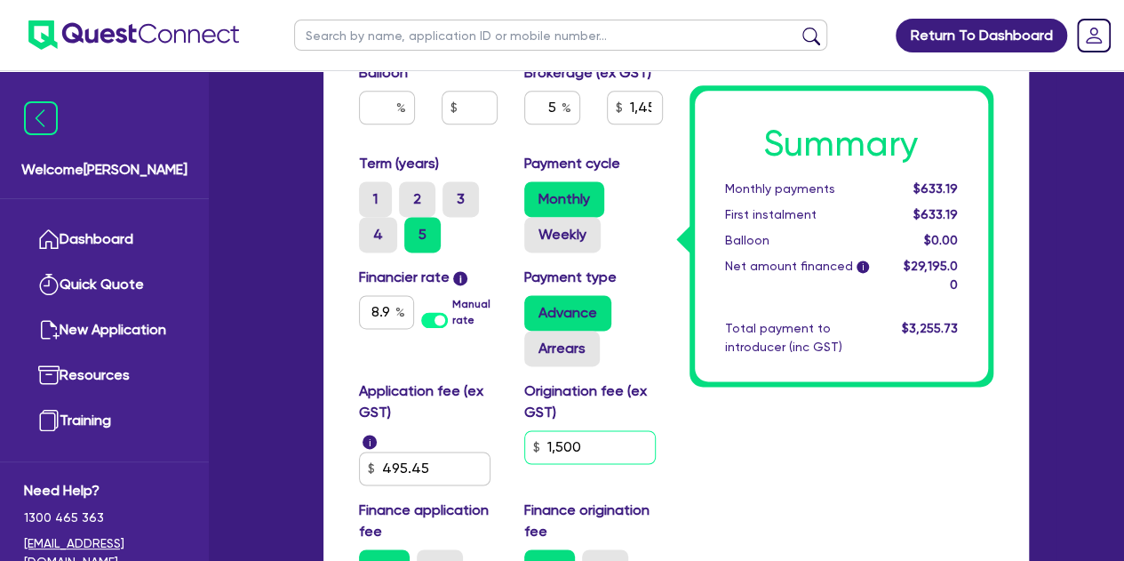
click at [609, 445] on input "1,500" at bounding box center [590, 447] width 132 height 34
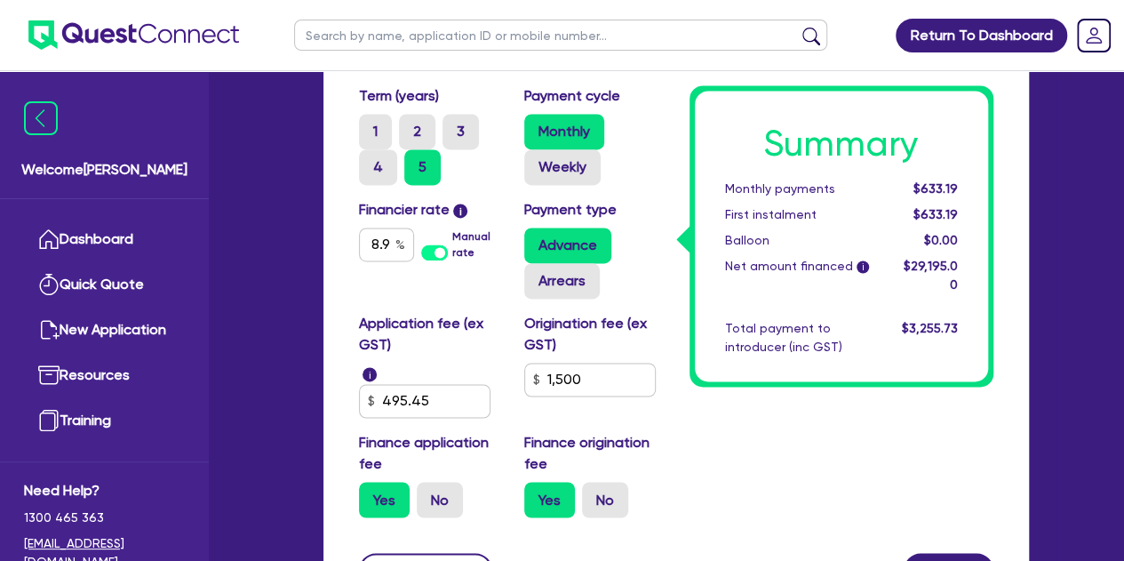
scroll to position [1355, 0]
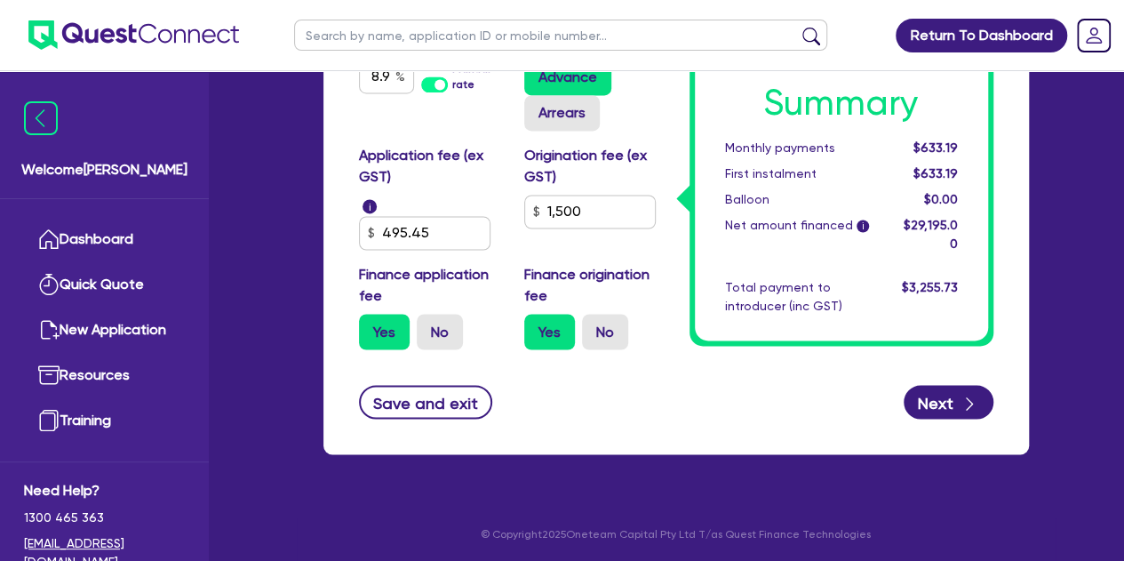
click at [597, 188] on div "Origination fee (ex GST) 1,500" at bounding box center [593, 197] width 165 height 105
click at [596, 215] on input "1,500" at bounding box center [590, 212] width 132 height 34
type input "30,000"
type input "3,000"
type input "1,459.75"
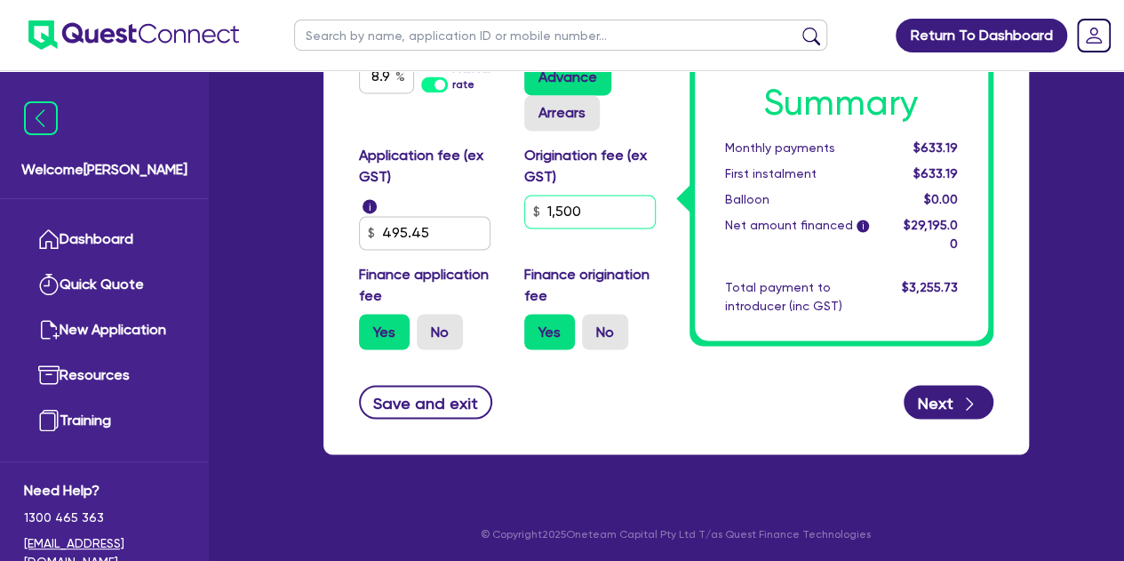
type input "150"
type input "30,000"
type input "3,000"
type input "1,385.5"
type input "30,000"
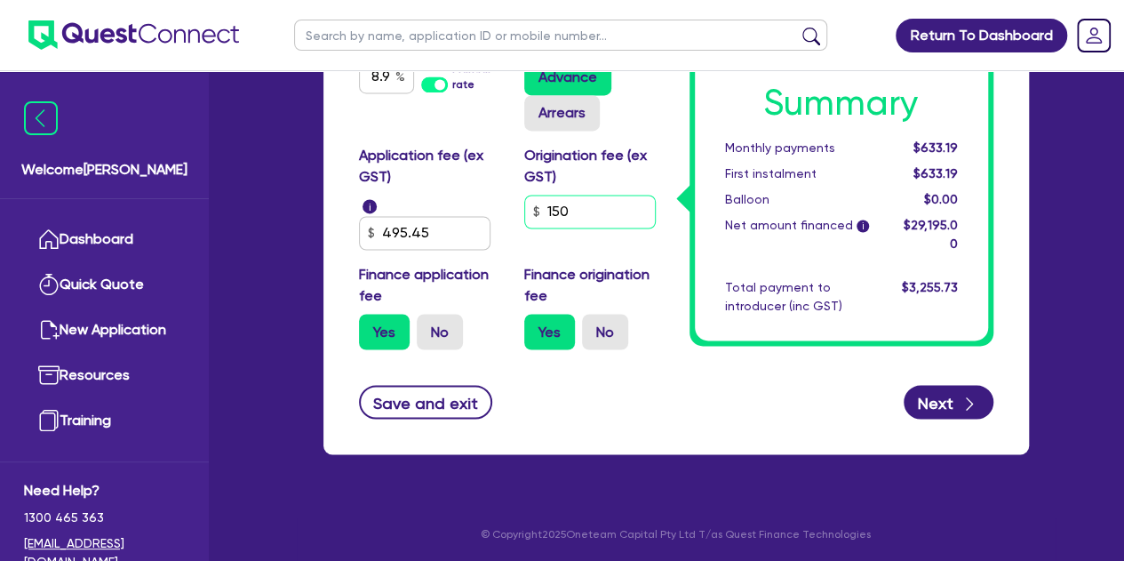
type input "3,000"
type input "1,385.5"
type input "15"
type input "30,000"
type input "3,000"
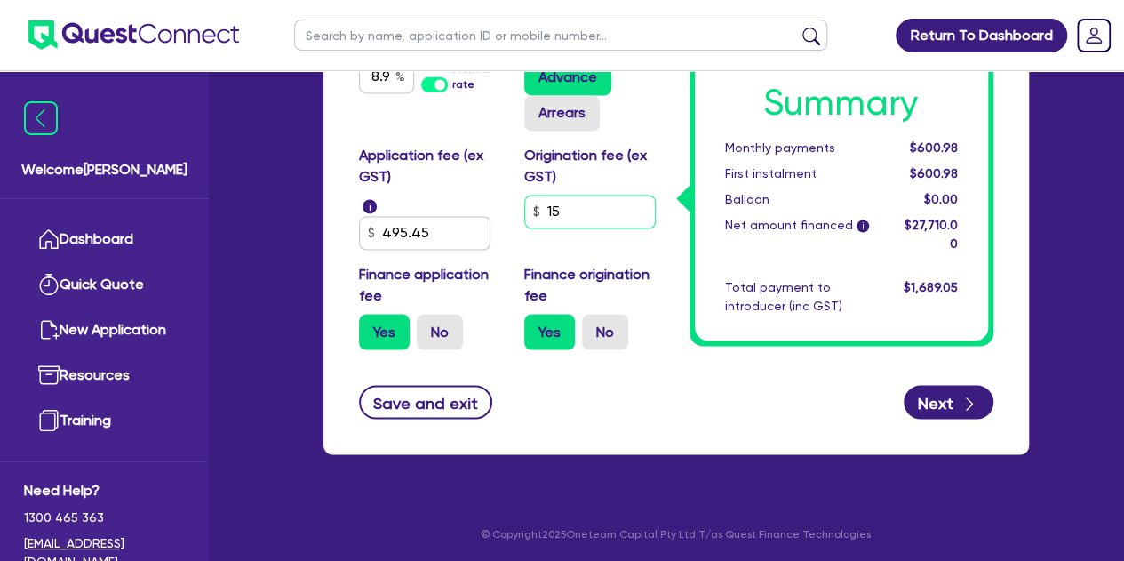
type input "1,385.5"
type input "1"
type input "30,000"
type input "3,000"
type input "1,385.5"
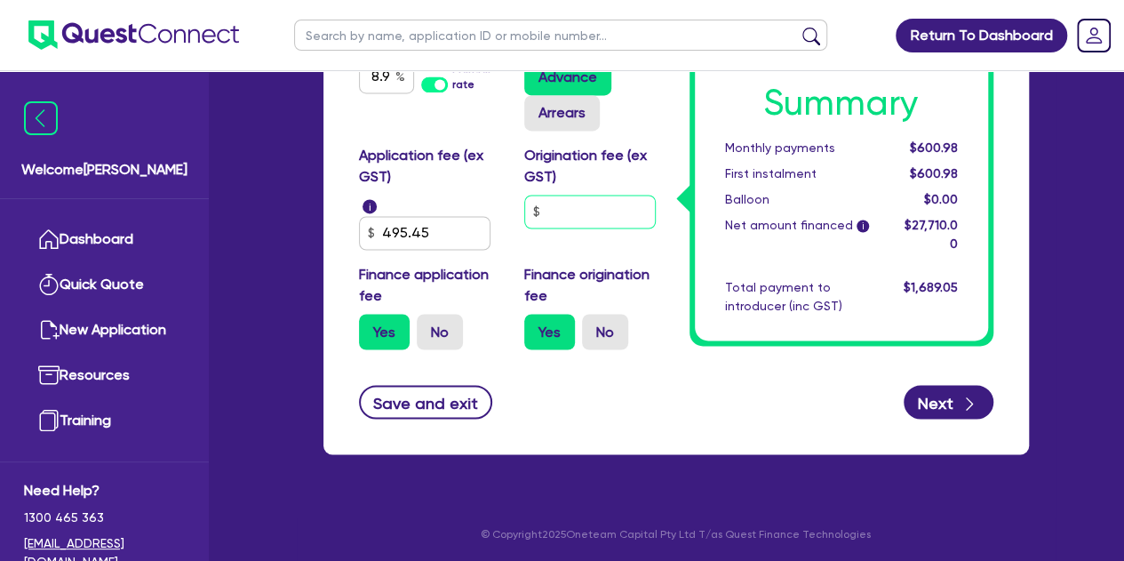
type input "30,000"
type input "3,000"
type input "1,385.5"
type input "1"
type input "30,000"
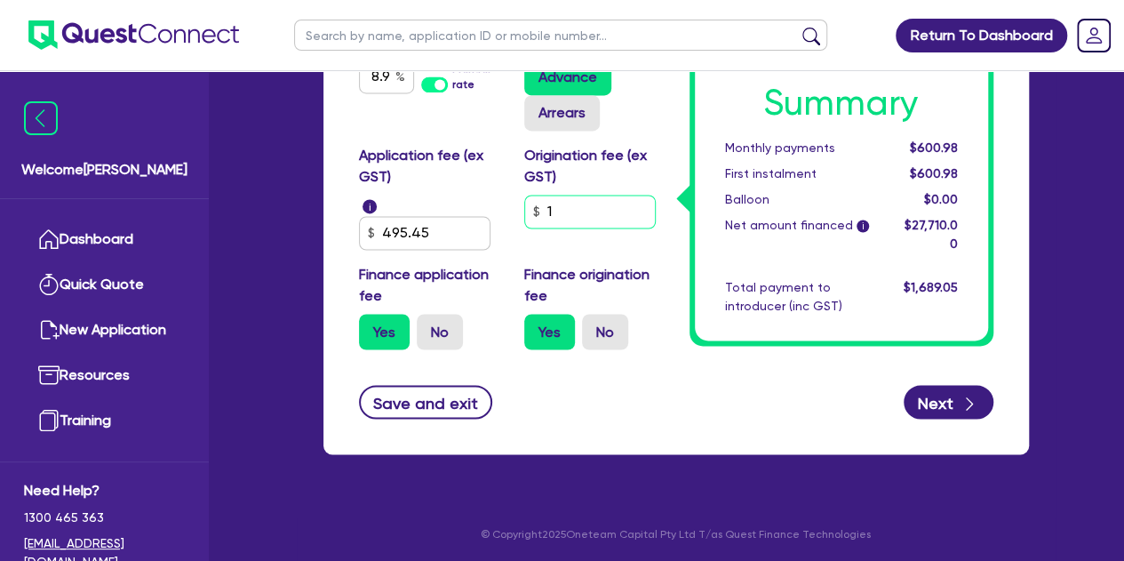
type input "3,000"
type input "1,385.5"
type input "13"
type input "30,000"
type input "3,000"
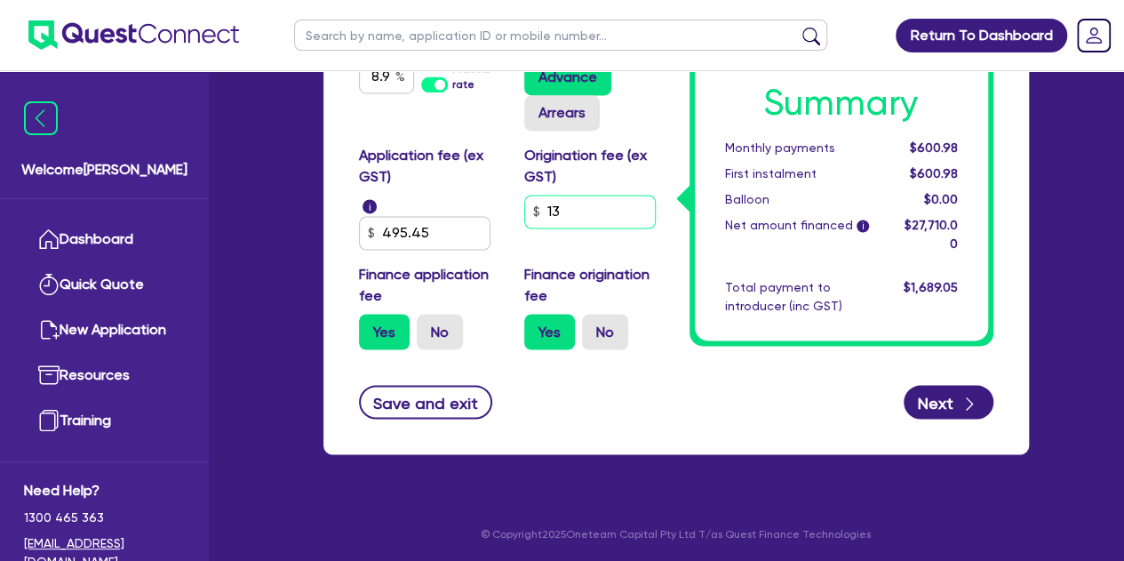
type input "1,385.5"
type input "136"
type input "30,000"
type input "3,000"
type input "1,385.5"
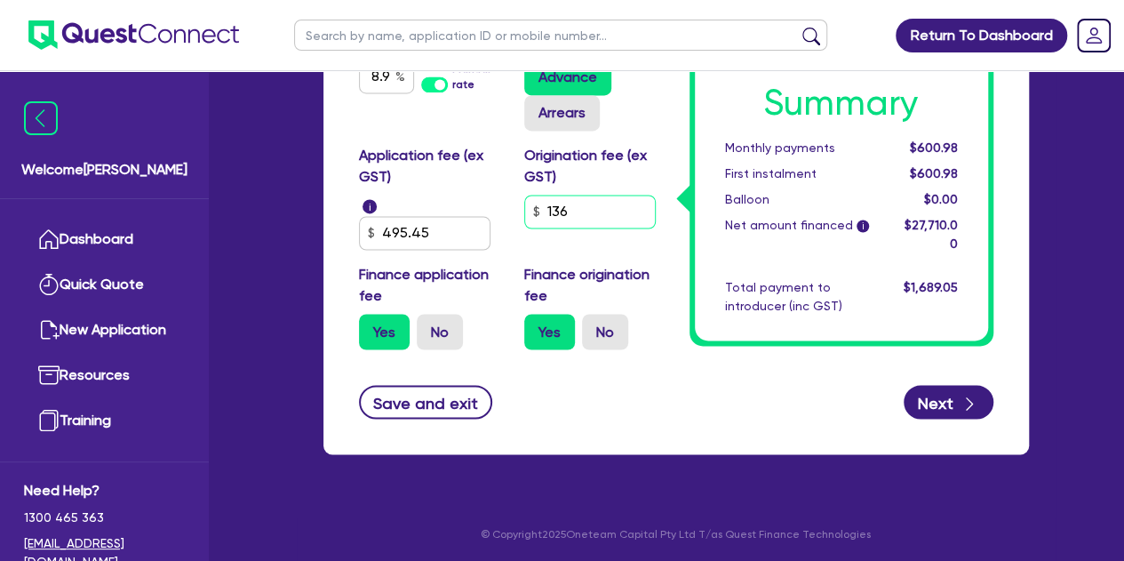
type input "1,363"
type input "30,000"
type input "3,000"
type input "1,385.5"
type input "1,363."
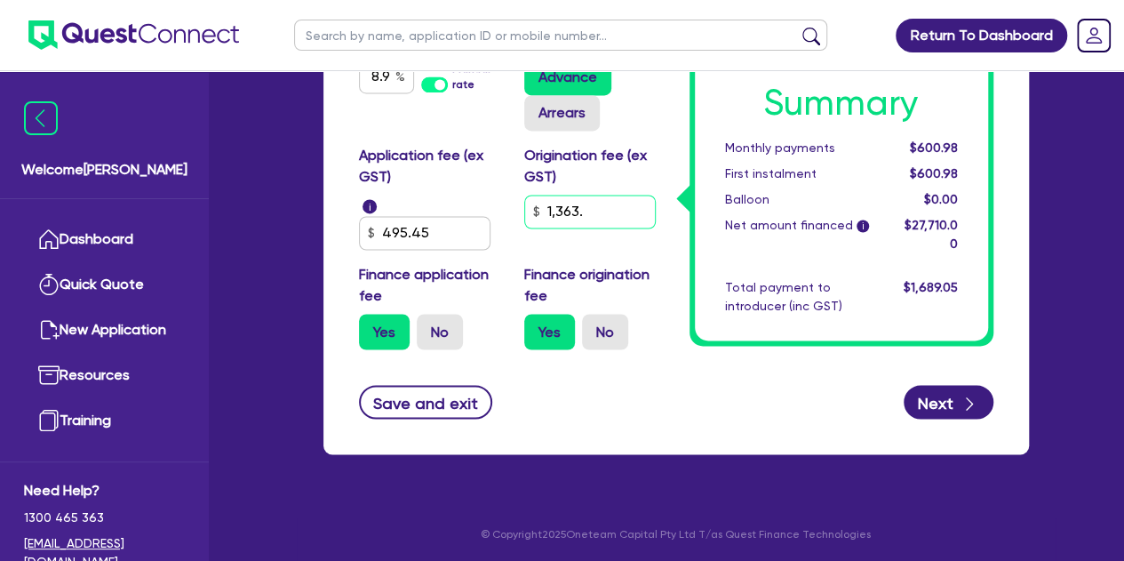
type input "30,000"
type input "3,000"
type input "1,385.5"
type input "1,363.6"
type input "30,000"
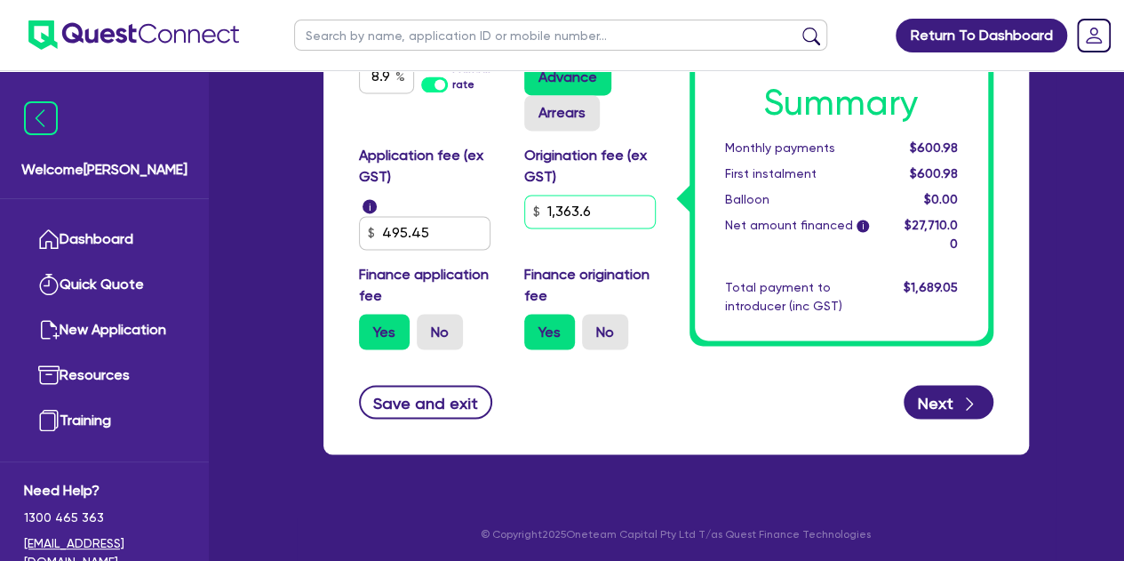
type input "3,000"
type input "1,385.5"
type input "1,363.64"
type input "30,000"
type input "3,000"
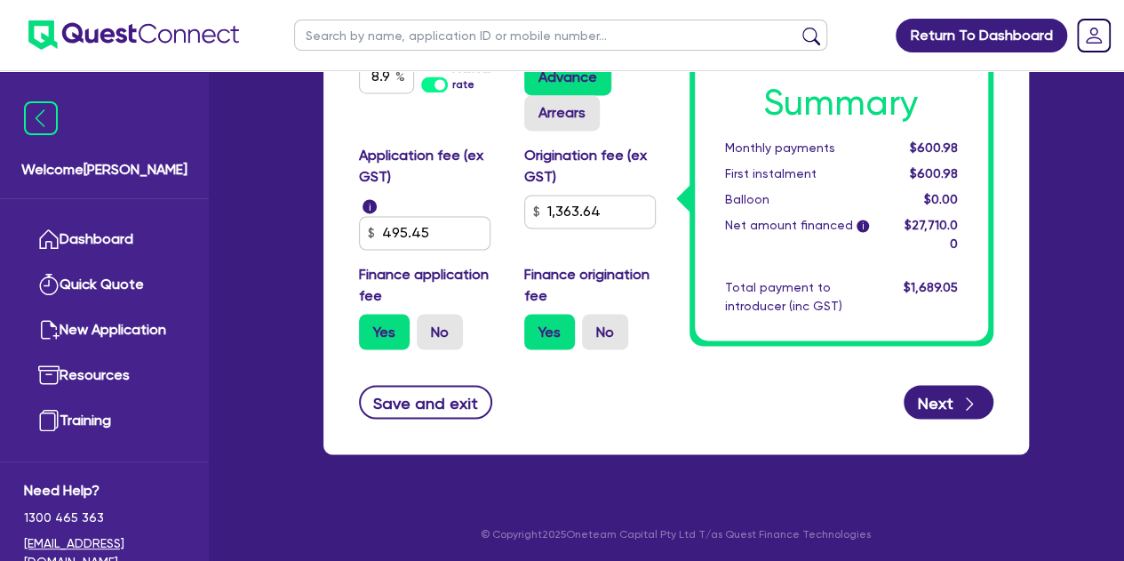
type input "1,385.5"
click at [682, 388] on div "Save and exit Next" at bounding box center [676, 402] width 661 height 34
type input "30,000"
type input "3,000"
type input "1,452.25"
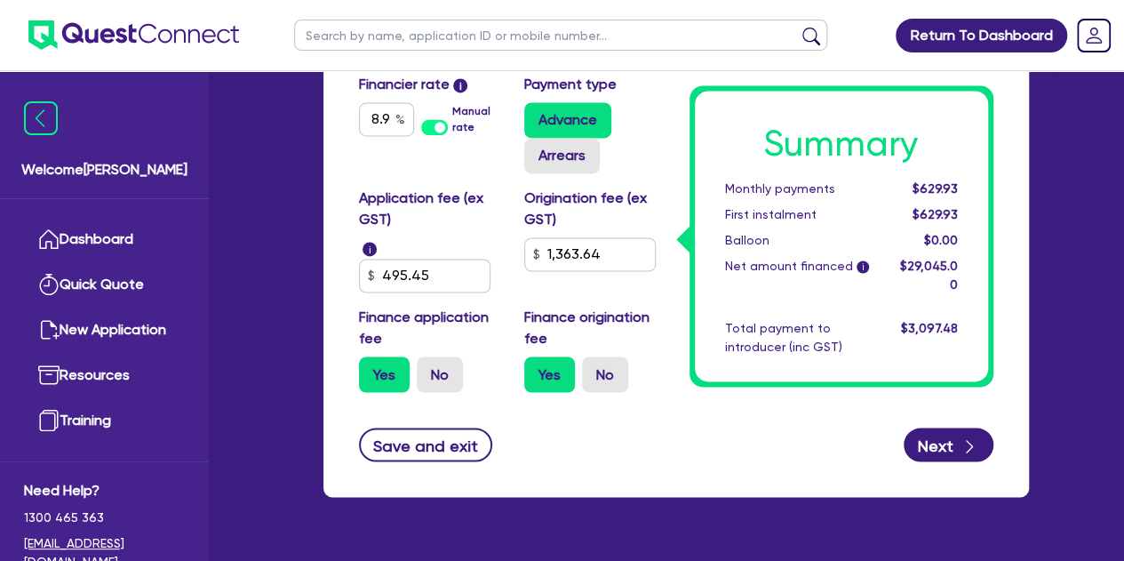
scroll to position [1315, 0]
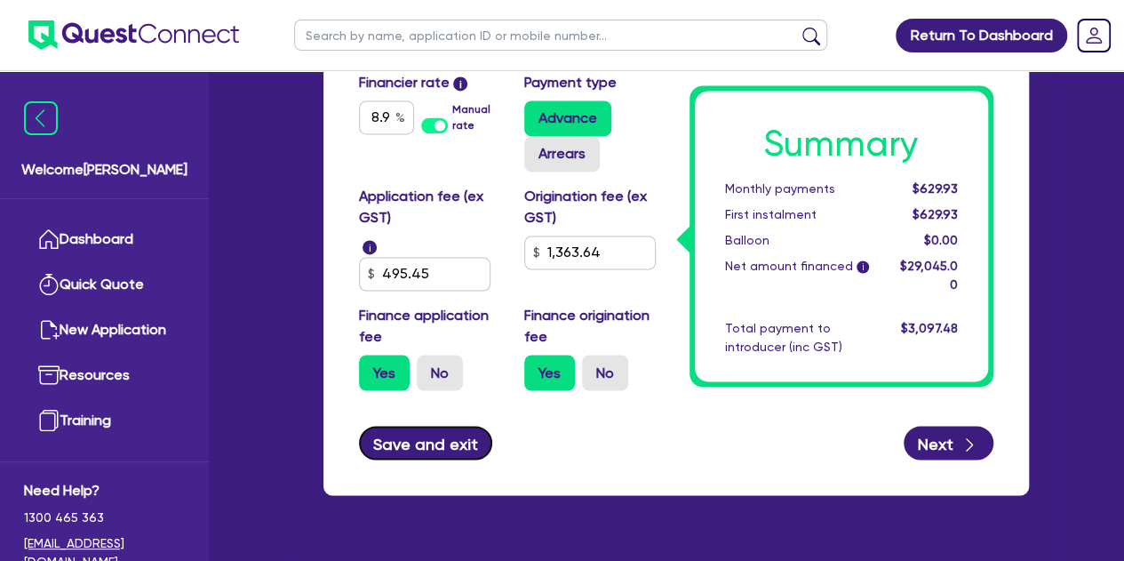
click at [402, 458] on button "Save and exit" at bounding box center [426, 443] width 134 height 34
type input "30,000"
type input "3,000"
type input "1,452.25"
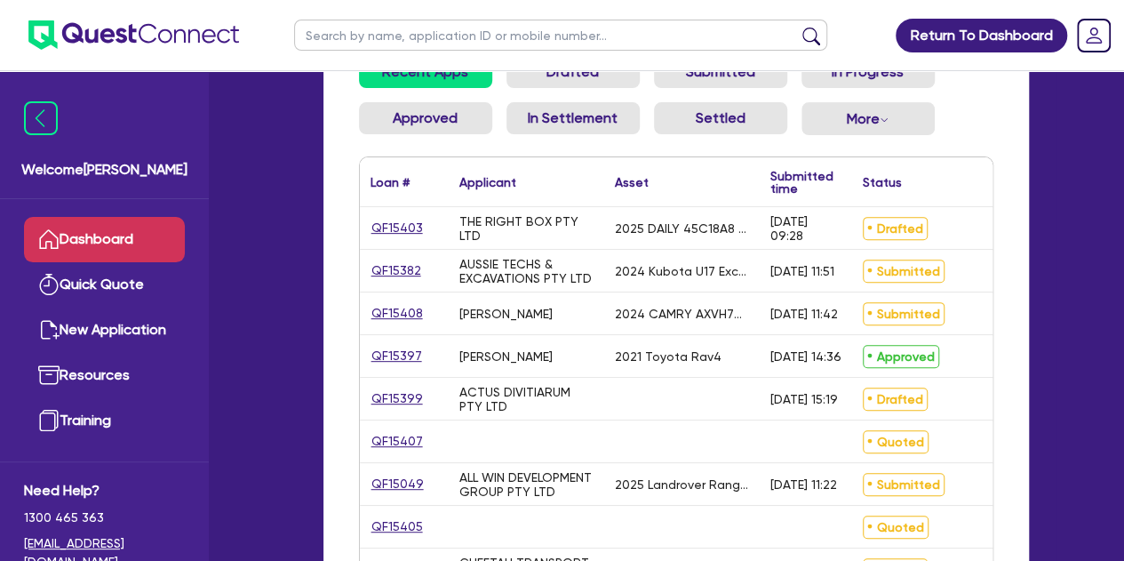
scroll to position [225, 0]
click at [380, 220] on link "QF15403" at bounding box center [397, 227] width 53 height 20
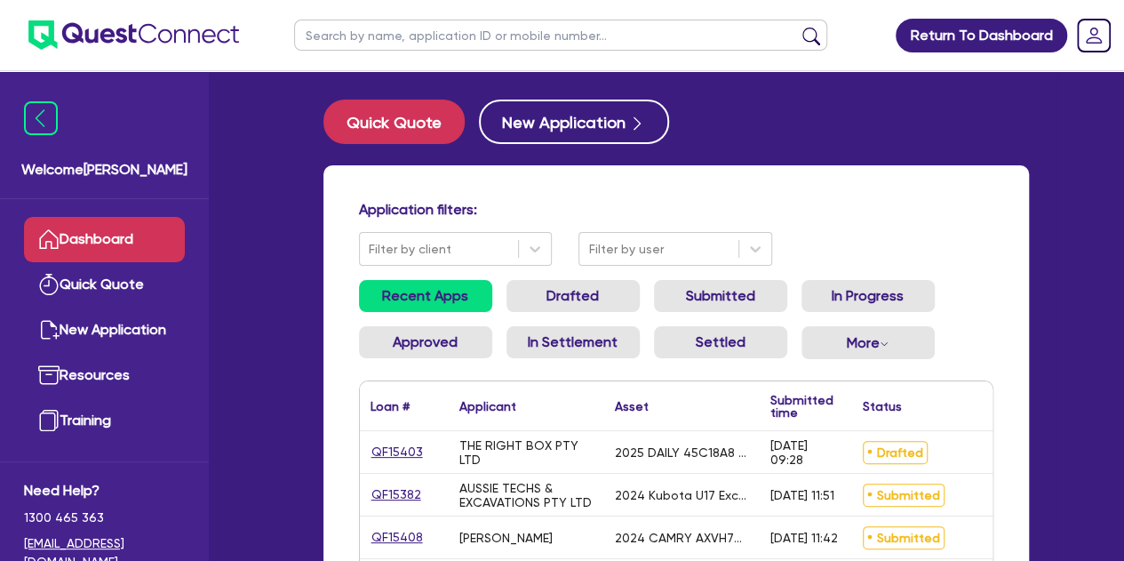
select select "Other"
select select "CARS_AND_LIGHT_TRUCKS"
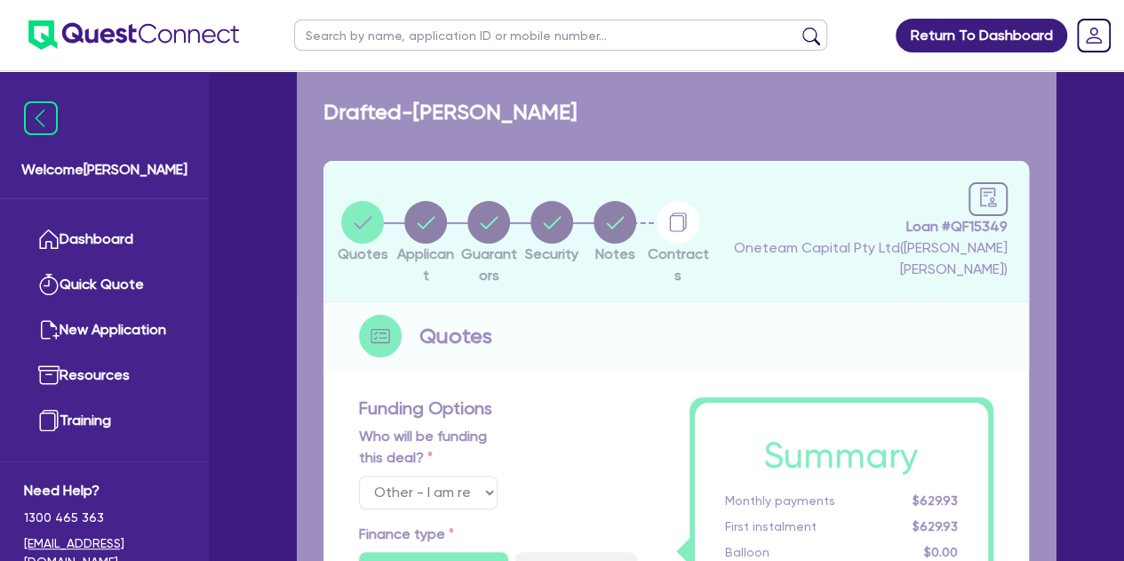
select select "LIGHT_TRUCKS"
type input "2025"
type input "89,999.05"
type input "33"
type input "29,699.69"
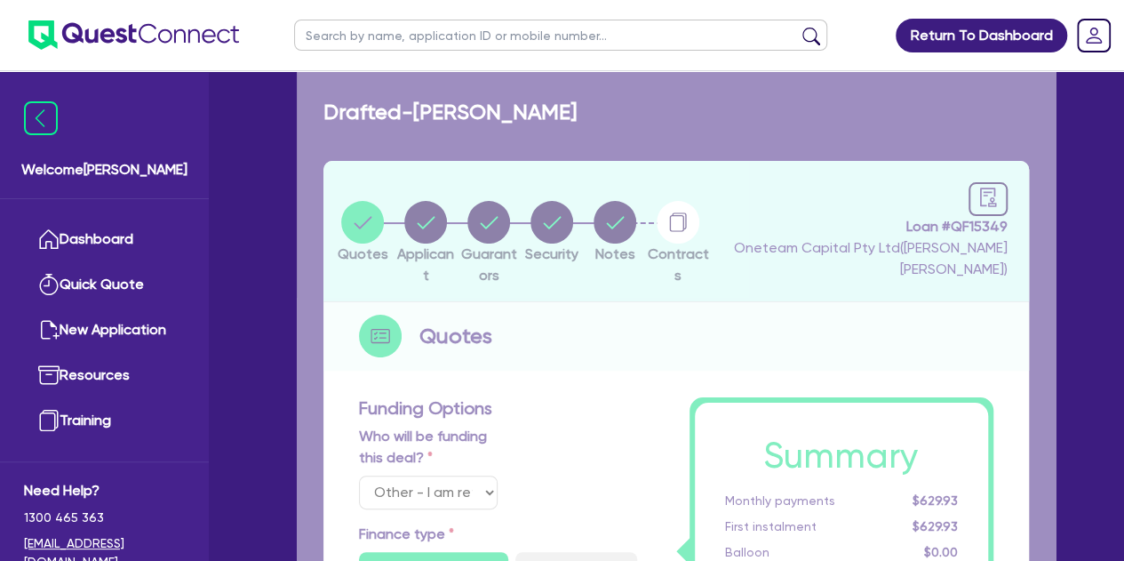
type input "3"
type input "2,714.82"
type input "6.8"
type input "450"
type input "318.18"
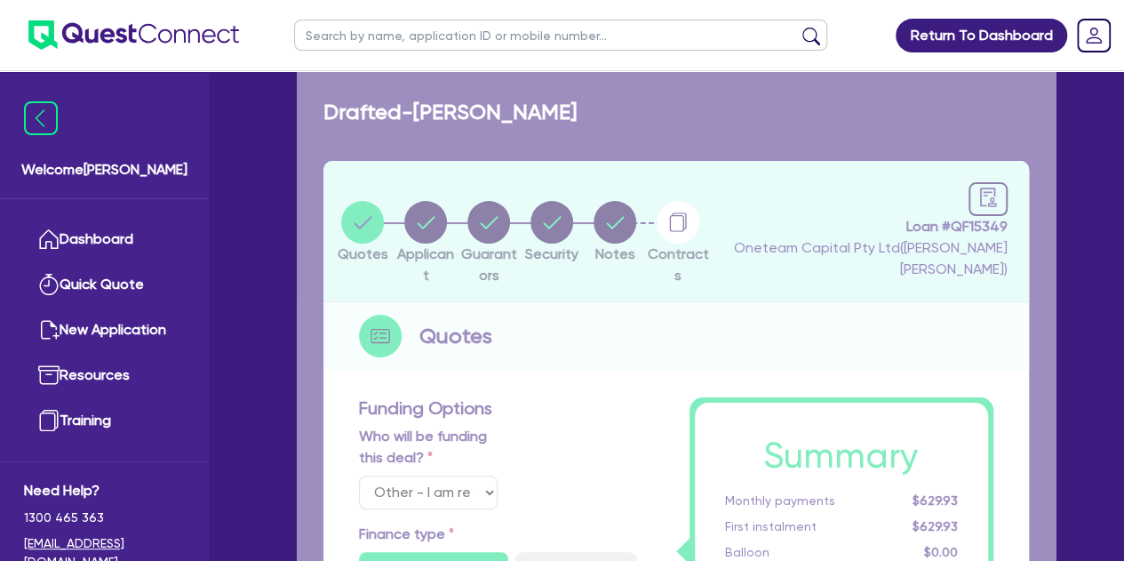
radio input "false"
radio input "true"
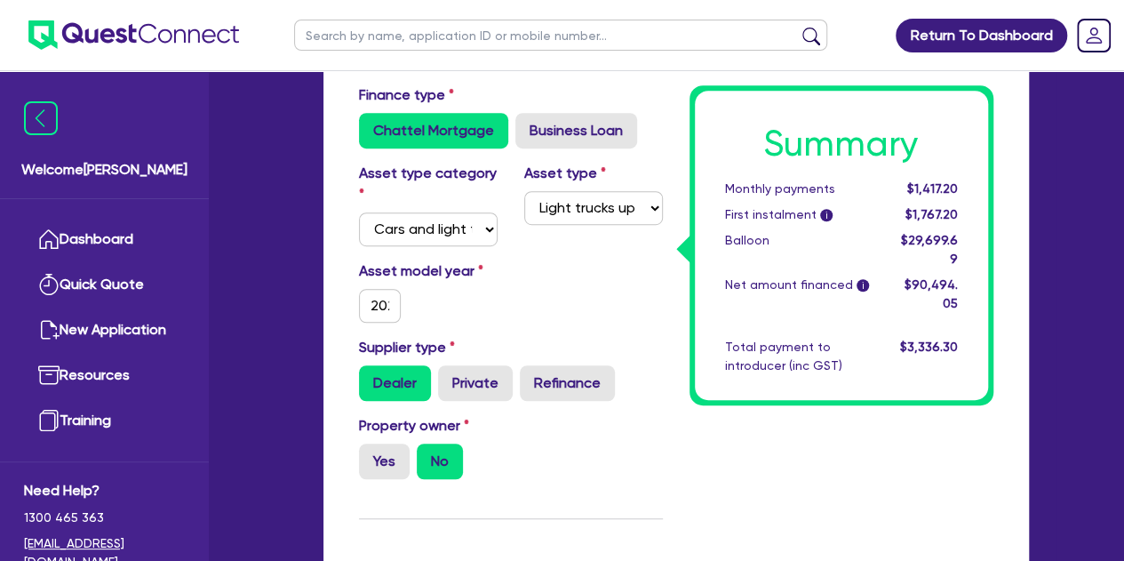
scroll to position [414, 0]
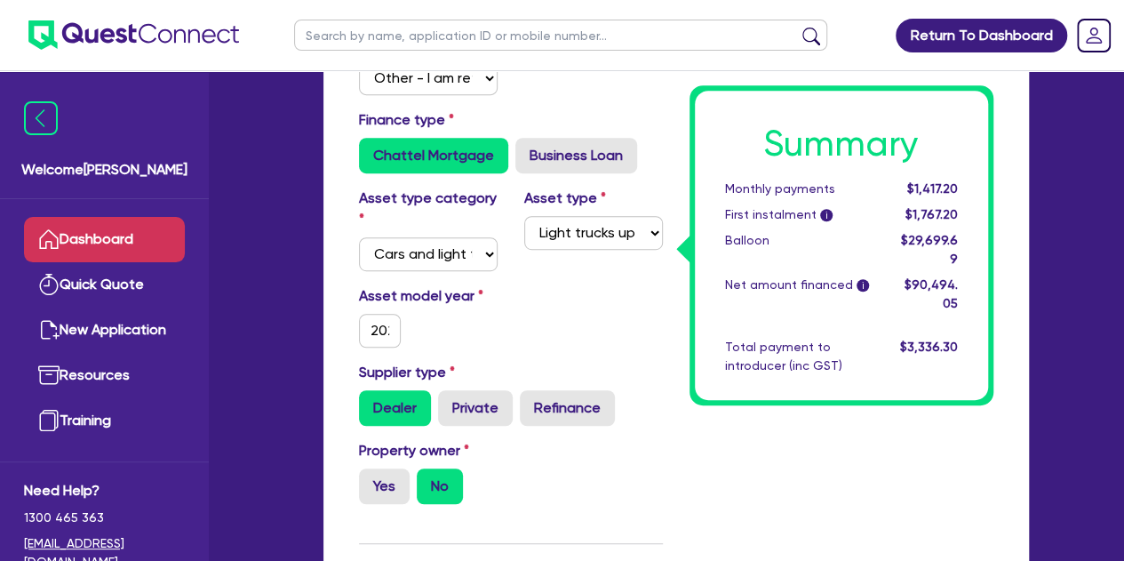
click at [89, 236] on link "Dashboard" at bounding box center [104, 239] width 161 height 45
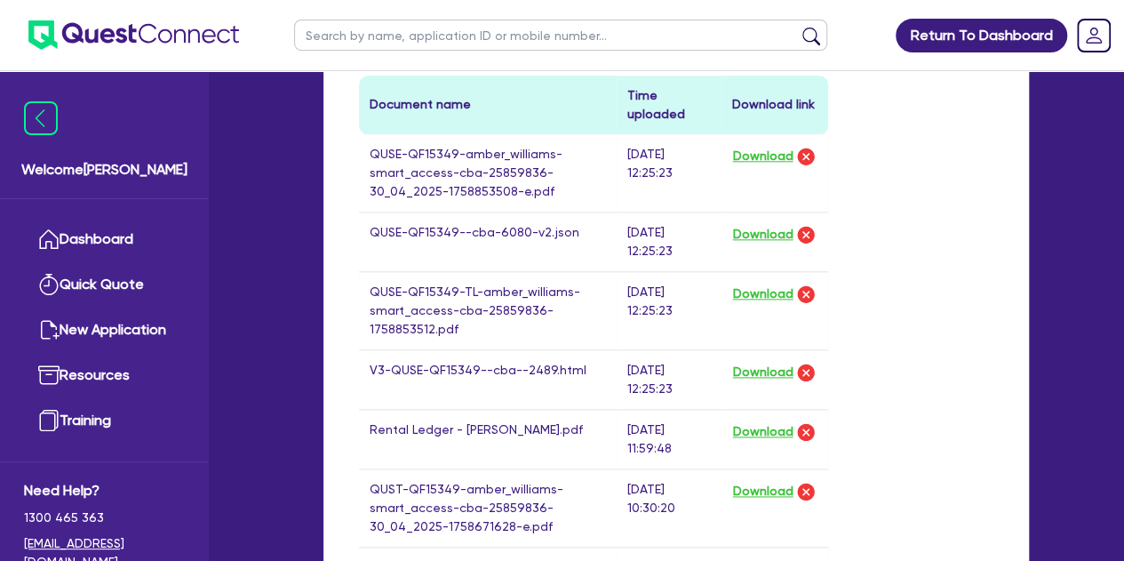
scroll to position [964, 0]
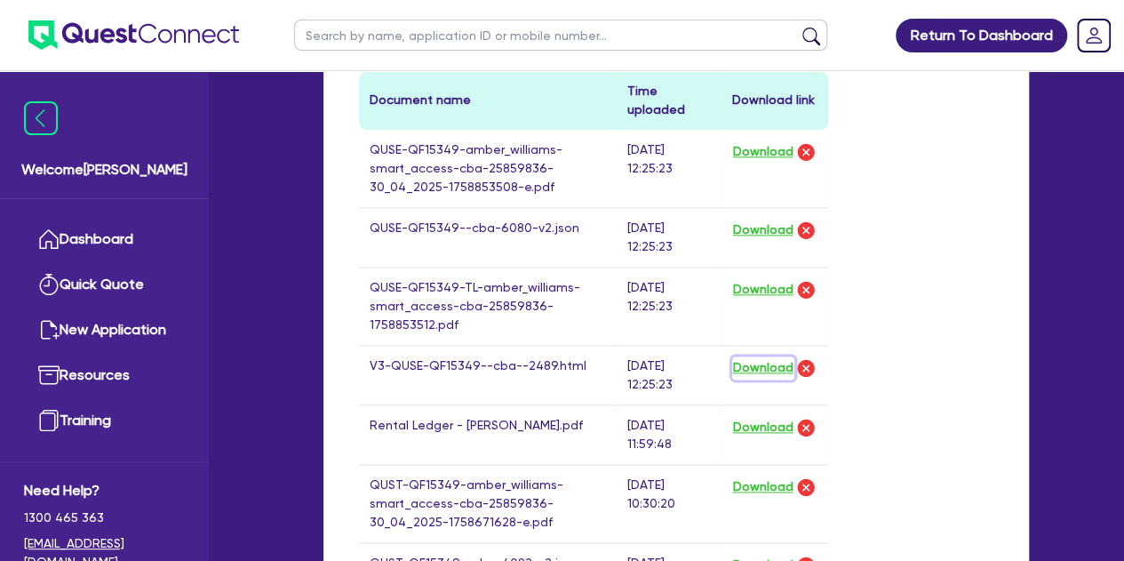
click at [747, 373] on button "Download" at bounding box center [763, 367] width 62 height 23
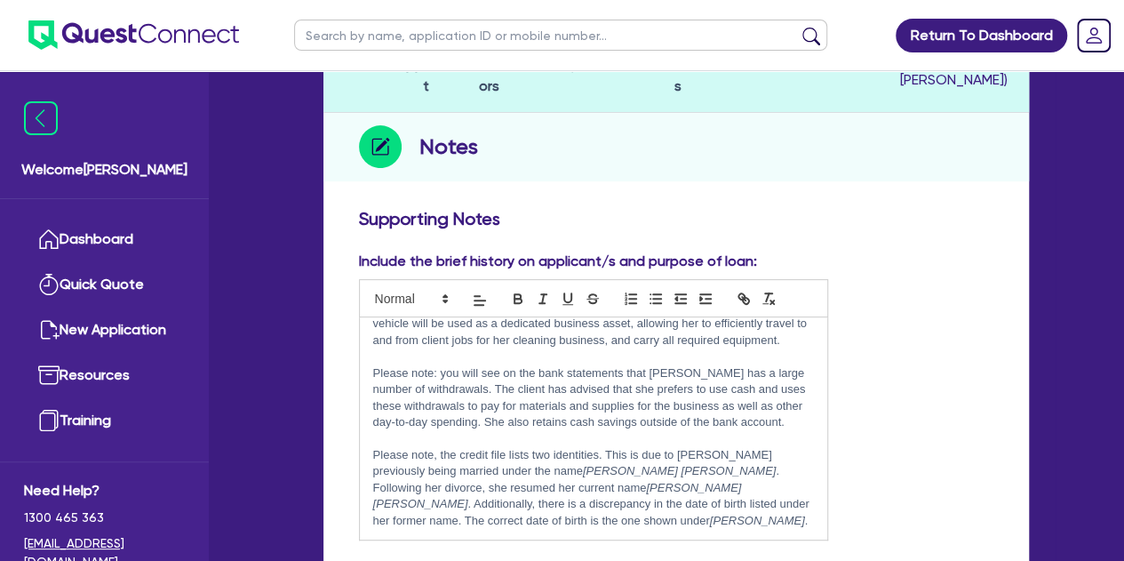
scroll to position [0, 0]
